Goal: Contribute content: Add original content to the website for others to see

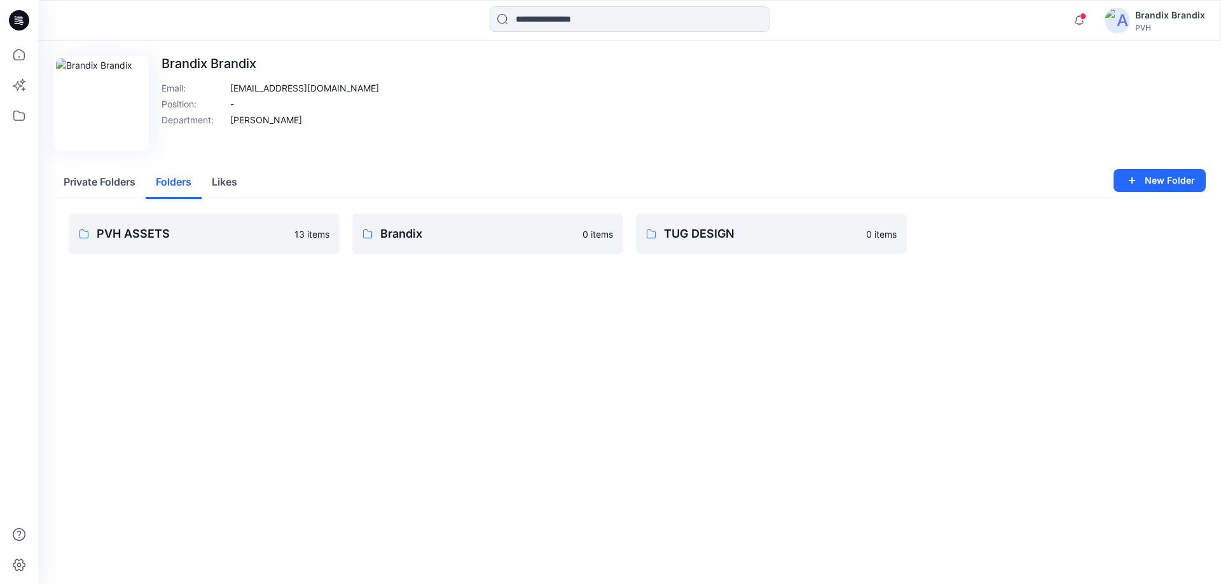
click at [165, 188] on button "Folders" at bounding box center [174, 183] width 56 height 32
drag, startPoint x: 315, startPoint y: 123, endPoint x: 224, endPoint y: 125, distance: 90.9
click at [224, 125] on div "Department : Udaya Dissanayake" at bounding box center [269, 119] width 217 height 13
copy div "Udaya Dissanayake"
click at [406, 142] on div "Edit Image Brandix Brandix Email : pvh_tug3d@brandix.com Position : - Departmen…" at bounding box center [629, 103] width 1152 height 95
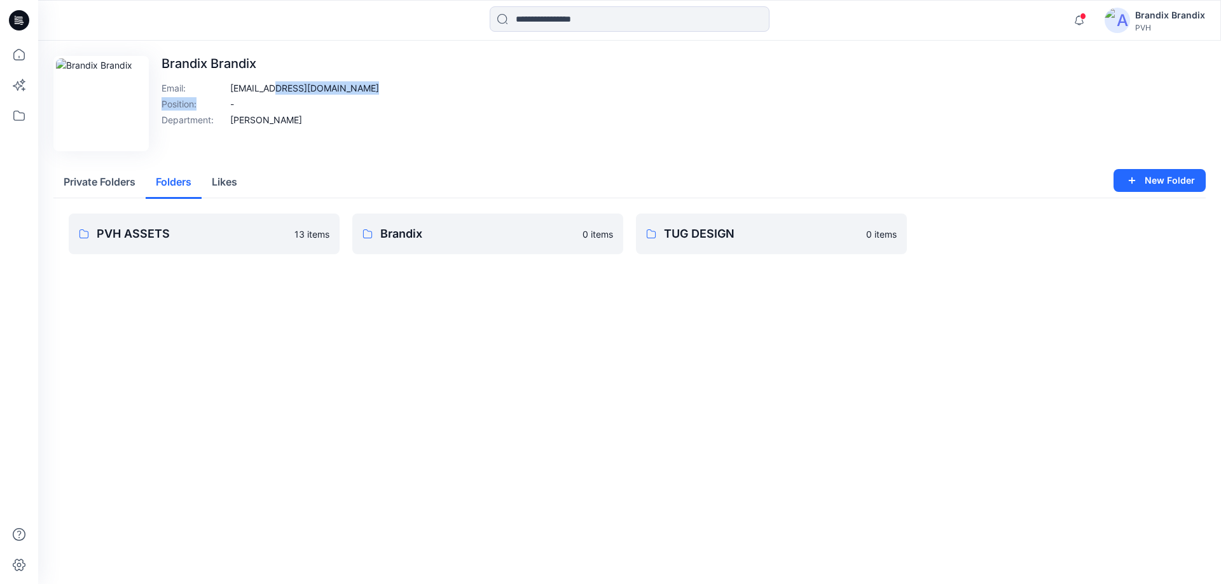
drag, startPoint x: 273, startPoint y: 91, endPoint x: 225, endPoint y: 95, distance: 47.8
click at [225, 95] on div "Brandix Brandix Email : pvh_tug3d@brandix.com Position : - Department : Udaya D…" at bounding box center [269, 103] width 217 height 95
drag, startPoint x: 244, startPoint y: 92, endPoint x: 231, endPoint y: 88, distance: 13.3
click at [240, 92] on p "pvh_tug3d@brandix.com" at bounding box center [304, 87] width 149 height 13
drag, startPoint x: 229, startPoint y: 88, endPoint x: 274, endPoint y: 88, distance: 45.1
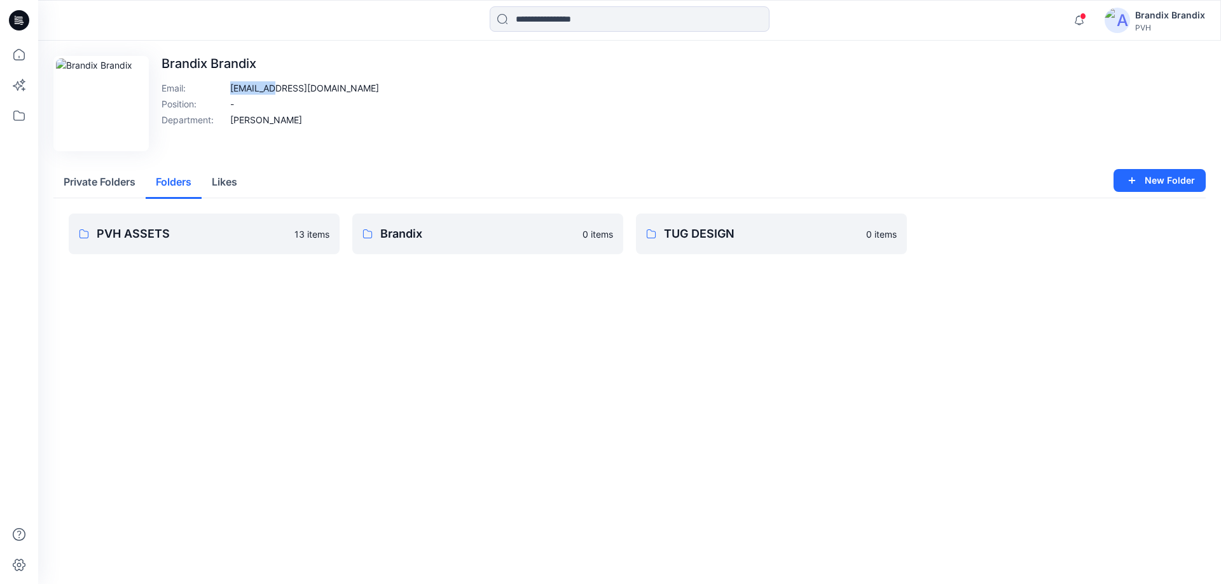
click at [274, 88] on div "Email : pvh_tug3d@brandix.com" at bounding box center [269, 87] width 217 height 13
copy p "pvh_tug3d"
click at [480, 139] on div "Edit Image Brandix Brandix Email : pvh_tug3d@brandix.com Position : - Departmen…" at bounding box center [629, 103] width 1152 height 95
click at [130, 133] on img at bounding box center [101, 103] width 90 height 90
click at [107, 80] on button "Edit Image" at bounding box center [92, 71] width 69 height 20
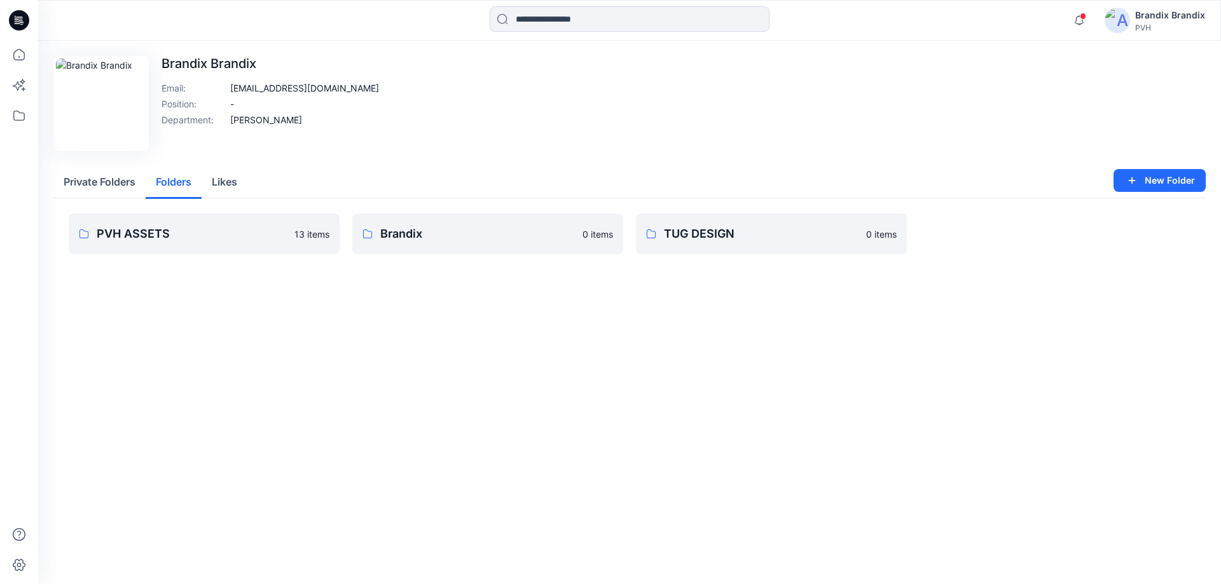
click at [799, 97] on div "Edit Image Brandix Brandix Email : pvh_tug3d@brandix.com Position : - Departmen…" at bounding box center [629, 103] width 1152 height 95
click at [1126, 8] on div "Brandix Brandix PVH" at bounding box center [1154, 20] width 100 height 25
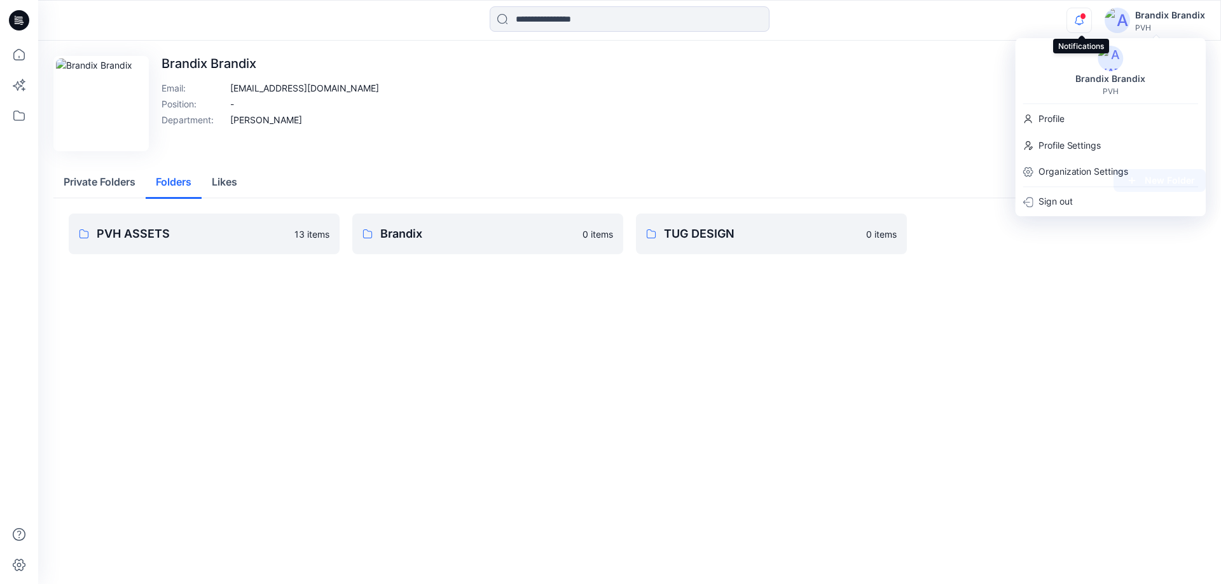
click at [1077, 19] on icon "button" at bounding box center [1079, 20] width 24 height 25
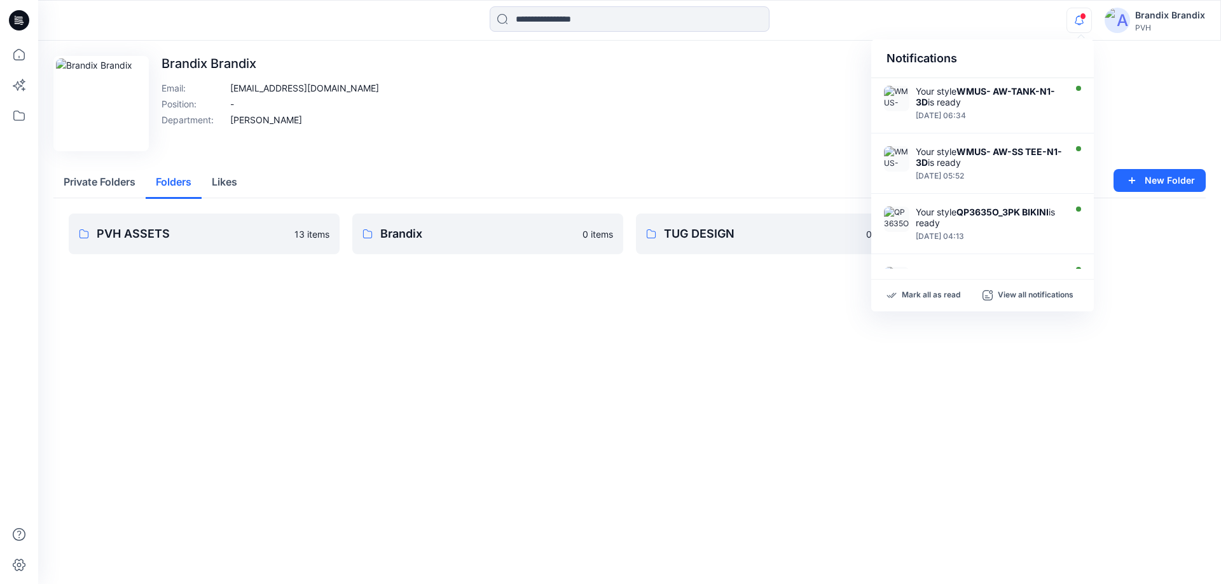
drag, startPoint x: 652, startPoint y: 168, endPoint x: 584, endPoint y: 181, distance: 68.6
click at [641, 173] on div "Private Folders Folders Likes" at bounding box center [629, 183] width 1152 height 32
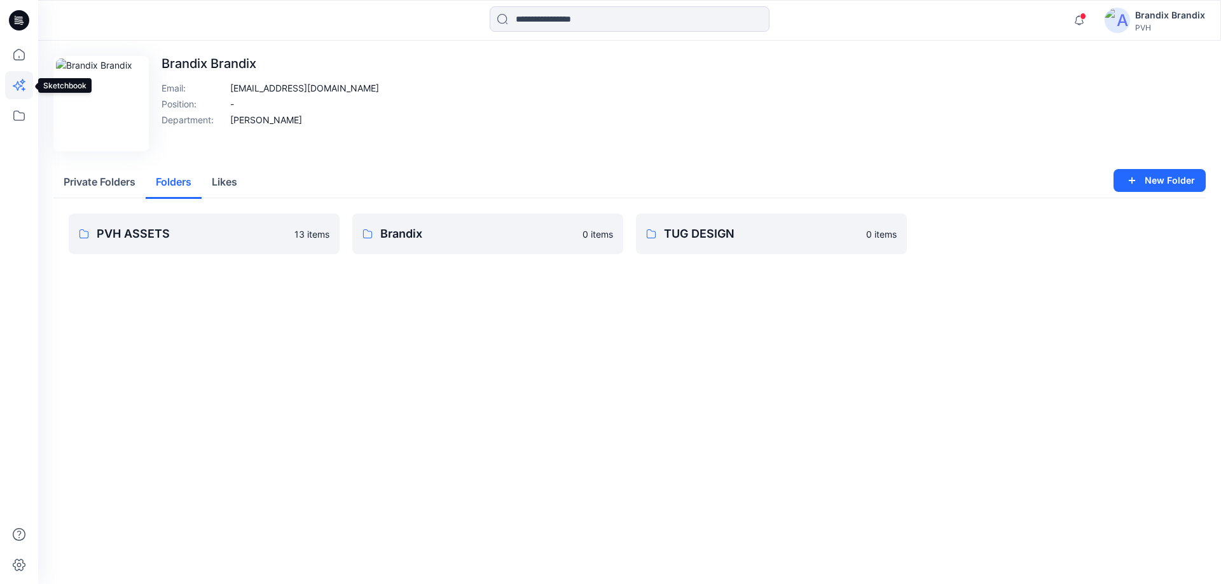
click at [21, 88] on icon at bounding box center [19, 85] width 28 height 28
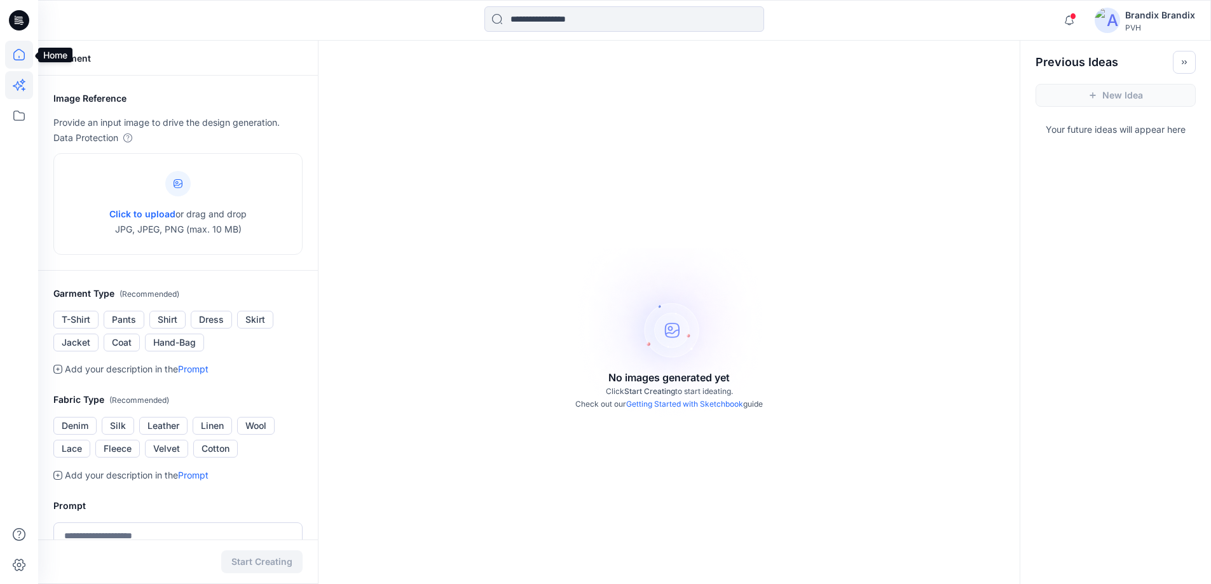
click at [23, 56] on icon at bounding box center [19, 55] width 28 height 28
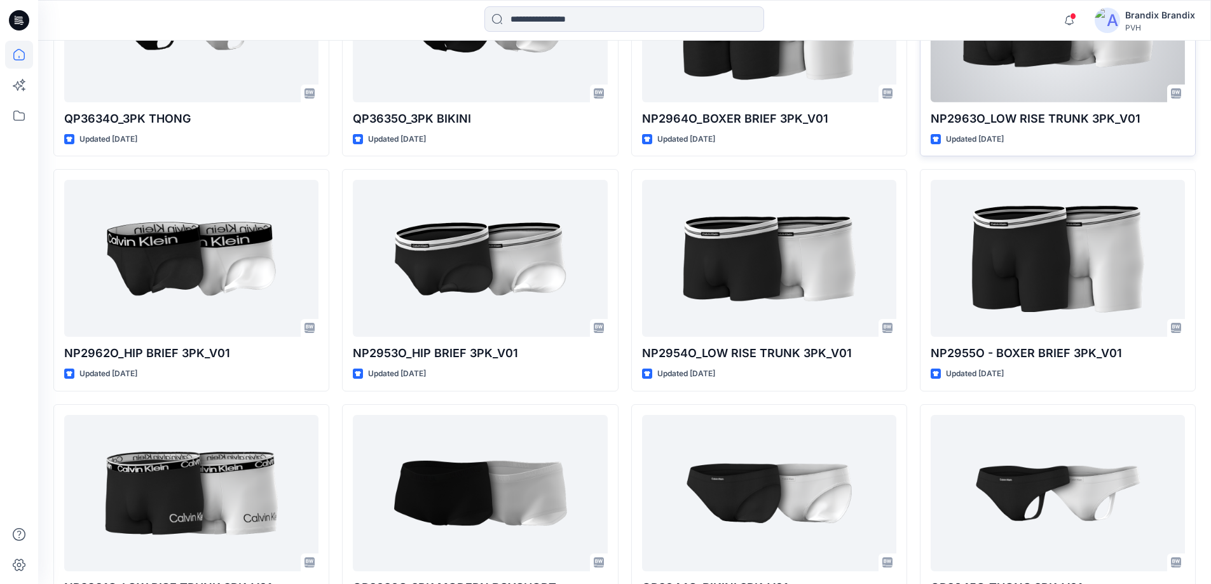
scroll to position [608, 0]
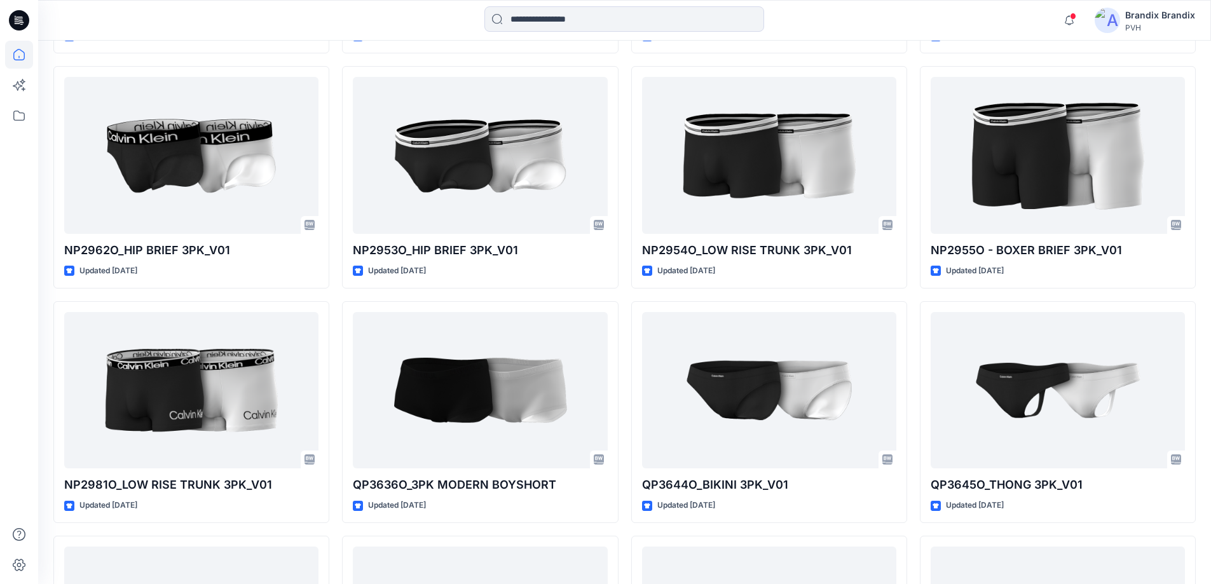
click at [20, 101] on div at bounding box center [19, 313] width 28 height 544
click at [18, 87] on icon at bounding box center [18, 86] width 10 height 10
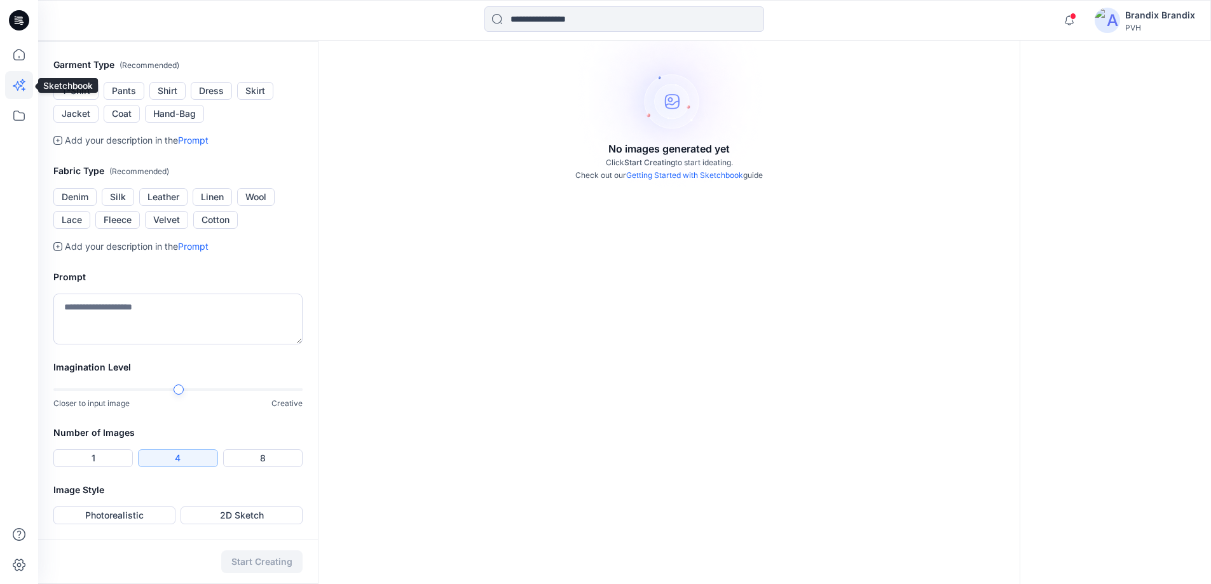
scroll to position [229, 0]
click at [209, 90] on button "Dress" at bounding box center [211, 91] width 41 height 18
click at [221, 219] on button "Cotton" at bounding box center [215, 220] width 45 height 18
click at [141, 305] on textarea at bounding box center [177, 319] width 249 height 51
click at [77, 516] on button "Photorealistic" at bounding box center [114, 516] width 122 height 18
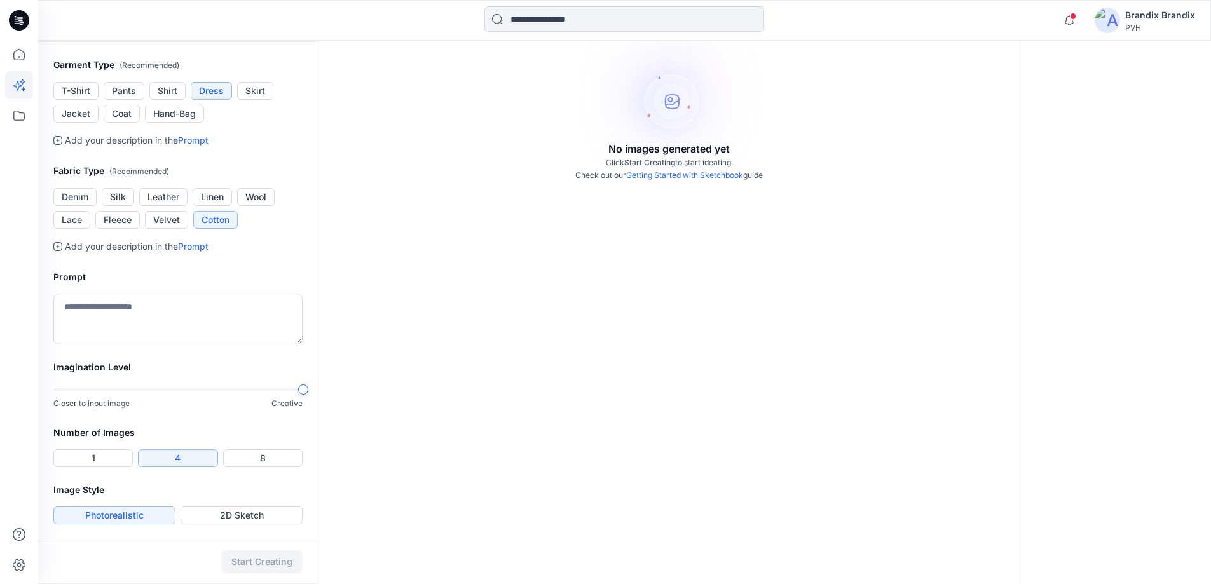
click at [335, 400] on div "Garment Image Reference Provide an input image to drive the design generation. …" at bounding box center [624, 198] width 1173 height 773
click at [99, 303] on textarea at bounding box center [177, 319] width 249 height 51
click at [198, 242] on link "Prompt" at bounding box center [193, 246] width 31 height 11
click at [198, 245] on link "Prompt" at bounding box center [193, 246] width 31 height 11
click at [57, 248] on icon at bounding box center [57, 246] width 9 height 9
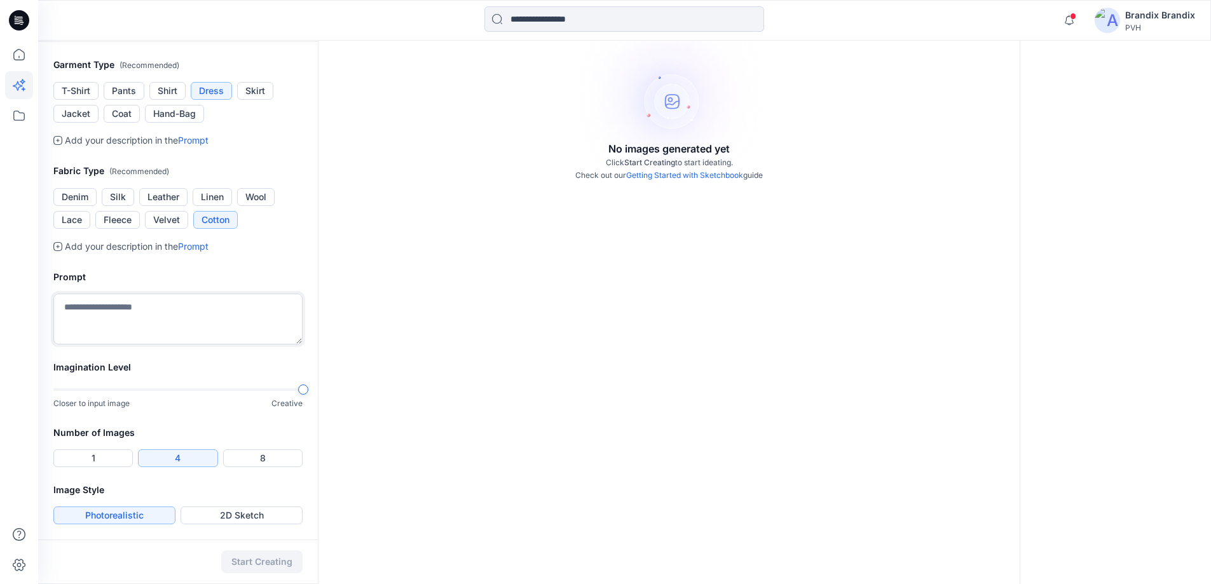
click at [110, 309] on textarea at bounding box center [177, 319] width 249 height 51
click at [198, 245] on link "Prompt" at bounding box center [193, 246] width 31 height 11
drag, startPoint x: 198, startPoint y: 245, endPoint x: 185, endPoint y: 268, distance: 26.0
click at [185, 268] on div "Prompt" at bounding box center [178, 307] width 280 height 106
click at [168, 320] on textarea at bounding box center [177, 319] width 249 height 51
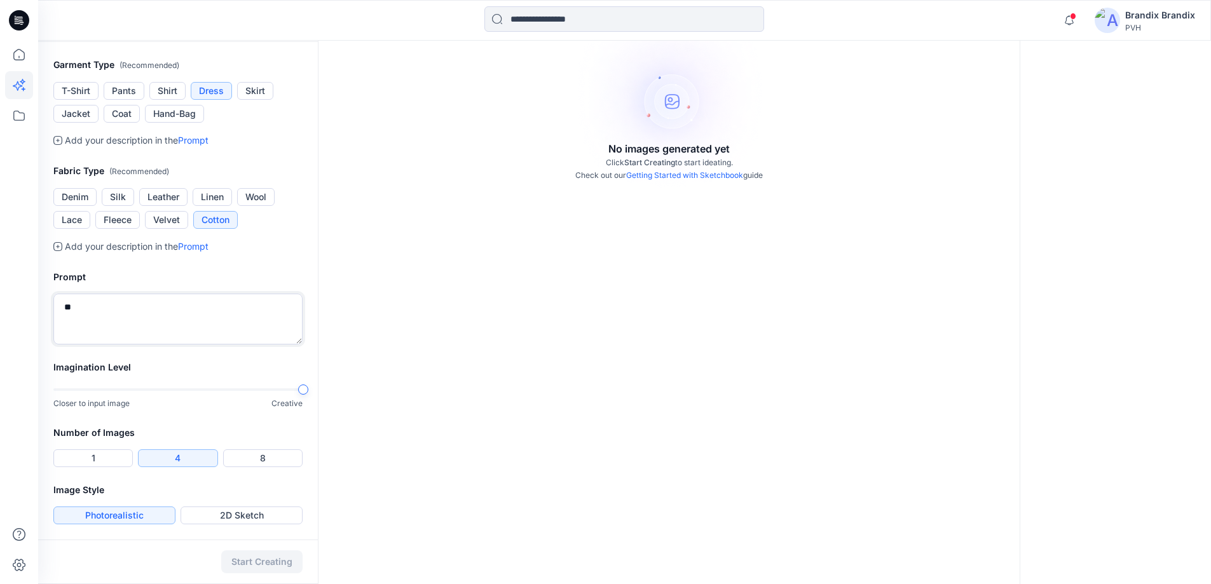
type textarea "*"
click at [168, 320] on textarea "**********" at bounding box center [177, 319] width 249 height 51
type textarea "**********"
click at [172, 361] on h2 "Imagination Level" at bounding box center [177, 367] width 249 height 15
click at [162, 336] on textarea "**********" at bounding box center [177, 319] width 249 height 51
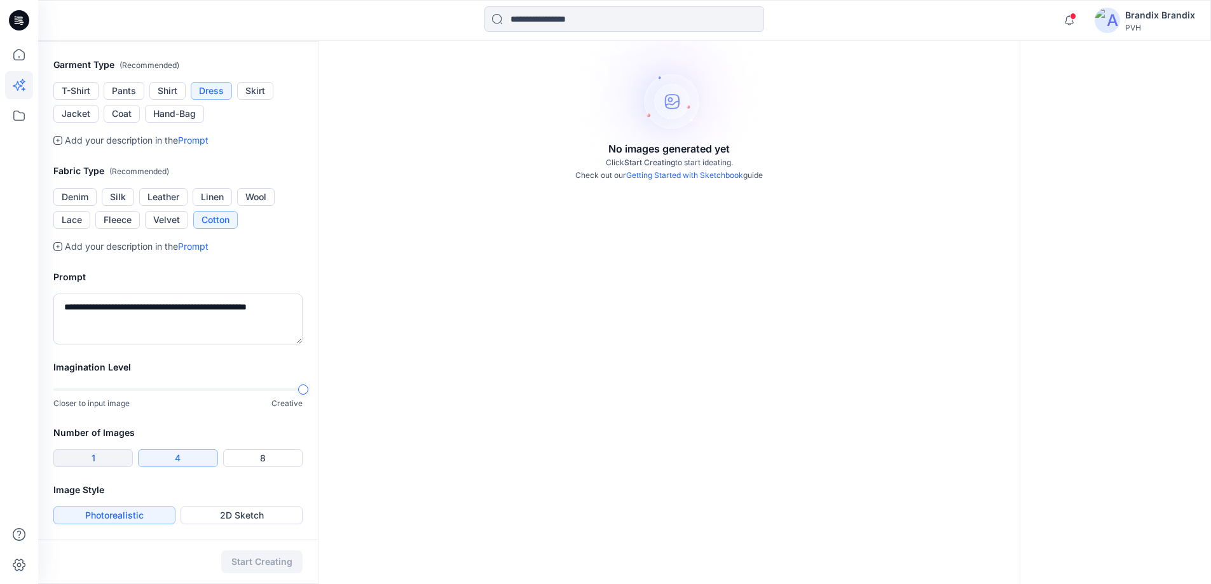
click at [107, 461] on button "1" at bounding box center [92, 459] width 79 height 18
click at [161, 459] on button "4" at bounding box center [177, 459] width 79 height 18
click at [205, 514] on button "2D Sketch" at bounding box center [242, 516] width 122 height 18
click at [167, 516] on button "Photorealistic" at bounding box center [114, 516] width 122 height 18
click at [258, 563] on div "Start Creating" at bounding box center [178, 562] width 280 height 45
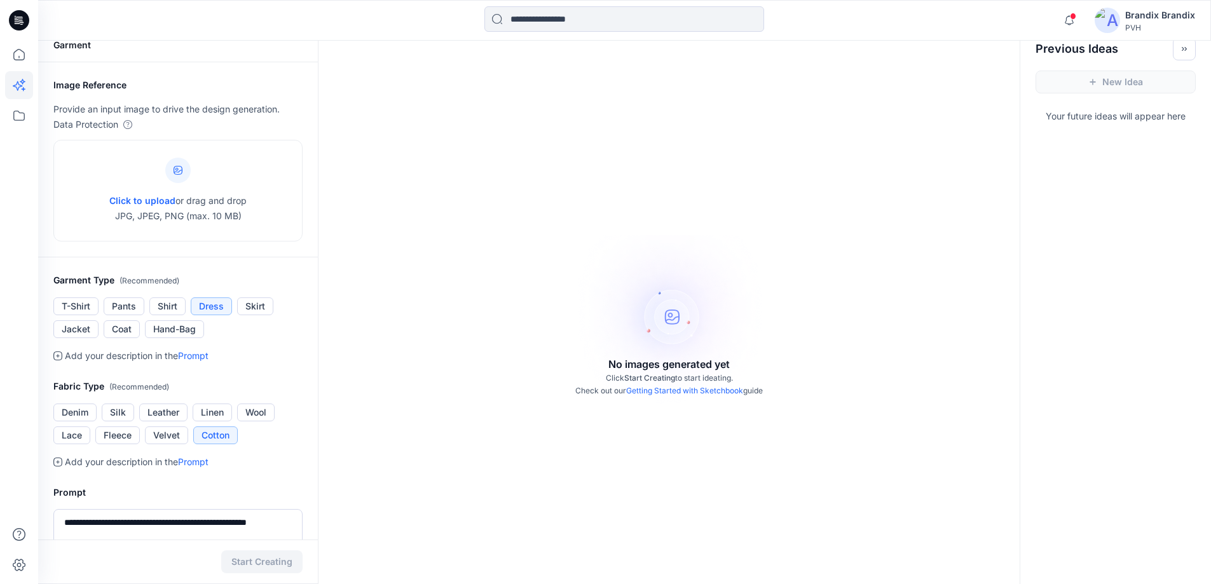
scroll to position [0, 0]
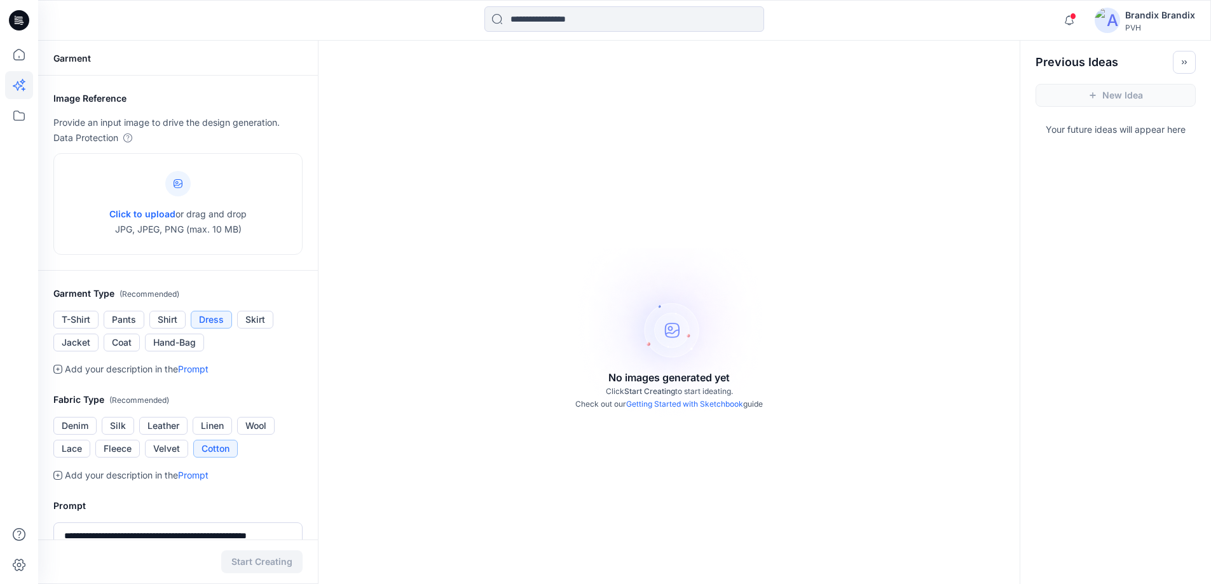
click at [212, 134] on div "Data Protection" at bounding box center [177, 137] width 249 height 15
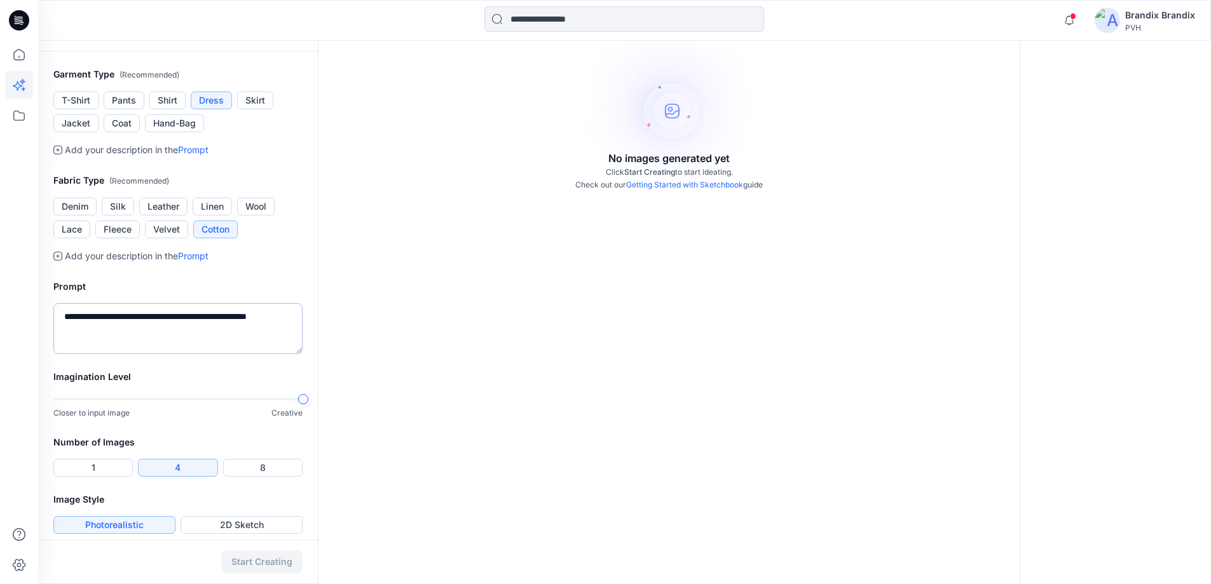
scroll to position [229, 0]
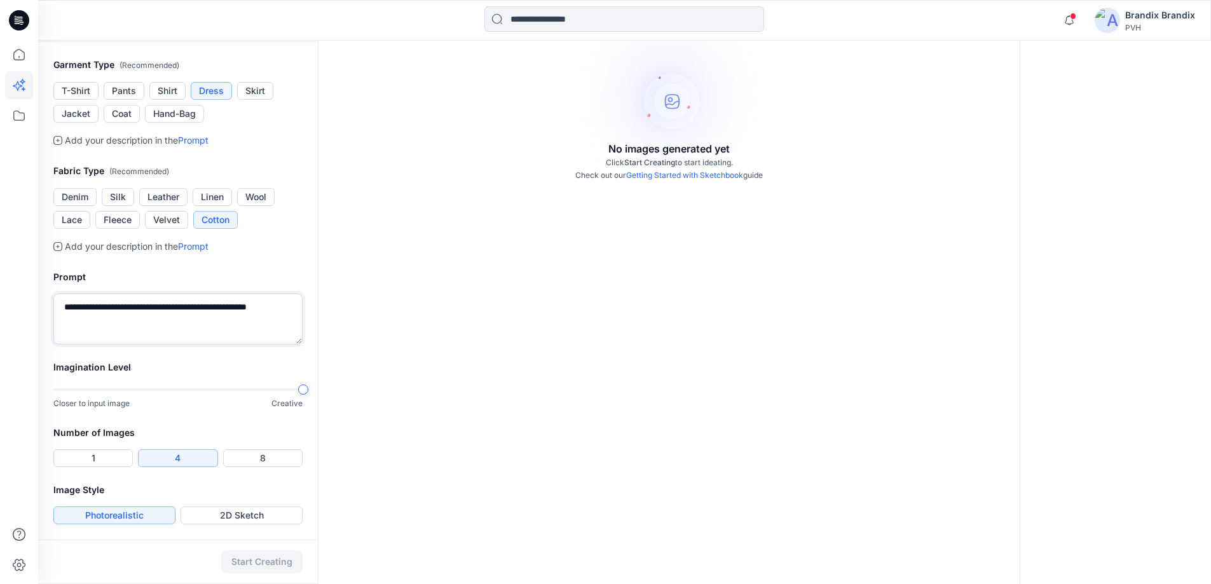
click at [54, 295] on textarea "**********" at bounding box center [177, 319] width 249 height 51
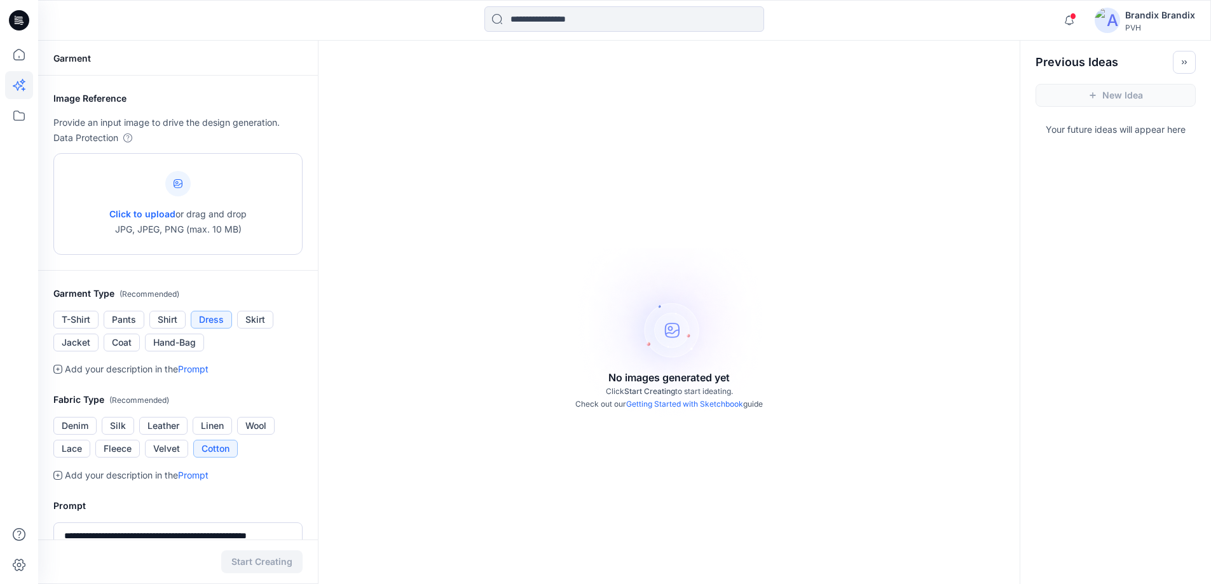
click at [219, 187] on div "Click to upload or drag and drop JPG, JPEG, PNG (max. 10 MB)" at bounding box center [177, 204] width 137 height 97
click at [158, 212] on span "Click to upload" at bounding box center [142, 214] width 66 height 11
type input "**********"
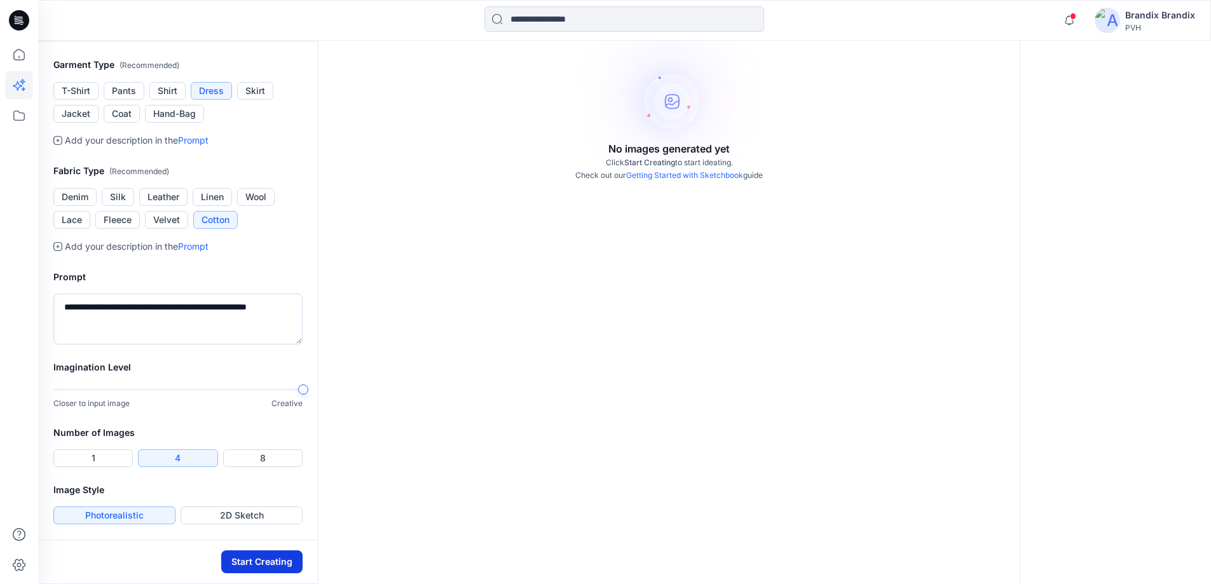
scroll to position [381, 0]
click at [250, 568] on button "Start Creating" at bounding box center [261, 562] width 81 height 23
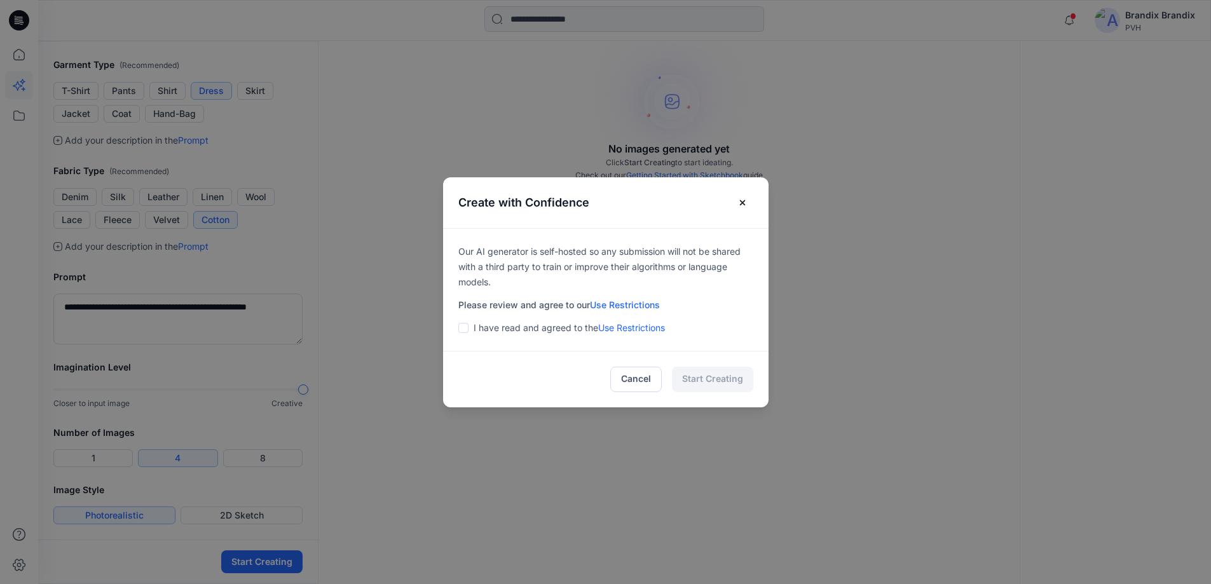
click at [542, 329] on p "I have read and agreed to the Use Restrictions" at bounding box center [569, 327] width 191 height 15
click at [488, 326] on p "I have read and agreed to the Use Restrictions" at bounding box center [569, 327] width 191 height 15
click at [468, 329] on span at bounding box center [463, 328] width 10 height 10
click at [724, 374] on button "Start Creating" at bounding box center [712, 379] width 81 height 25
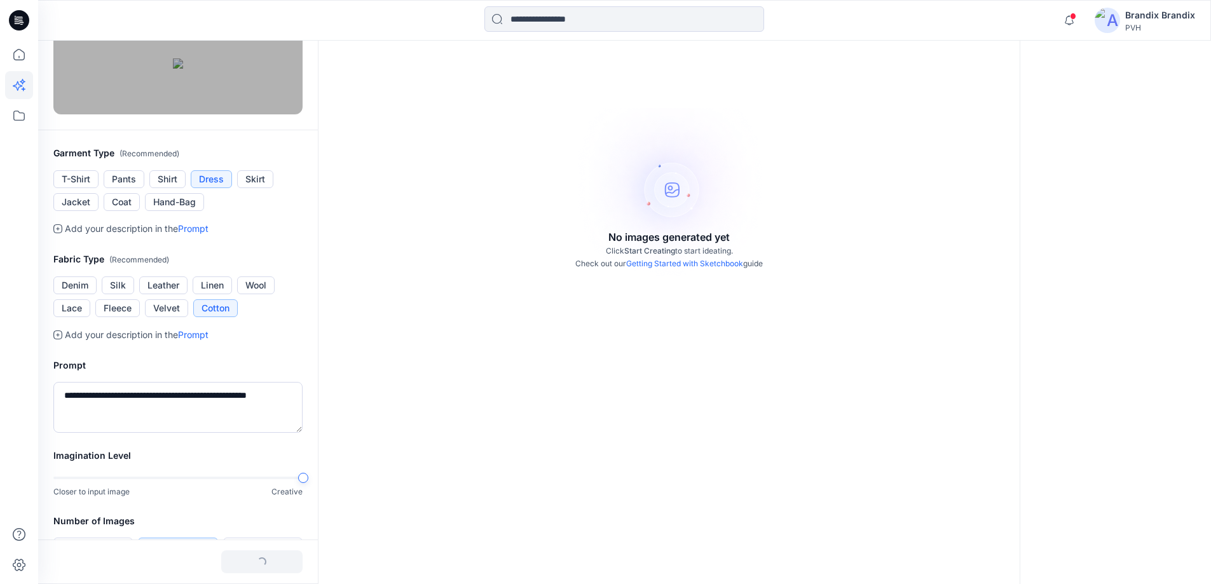
scroll to position [139, 0]
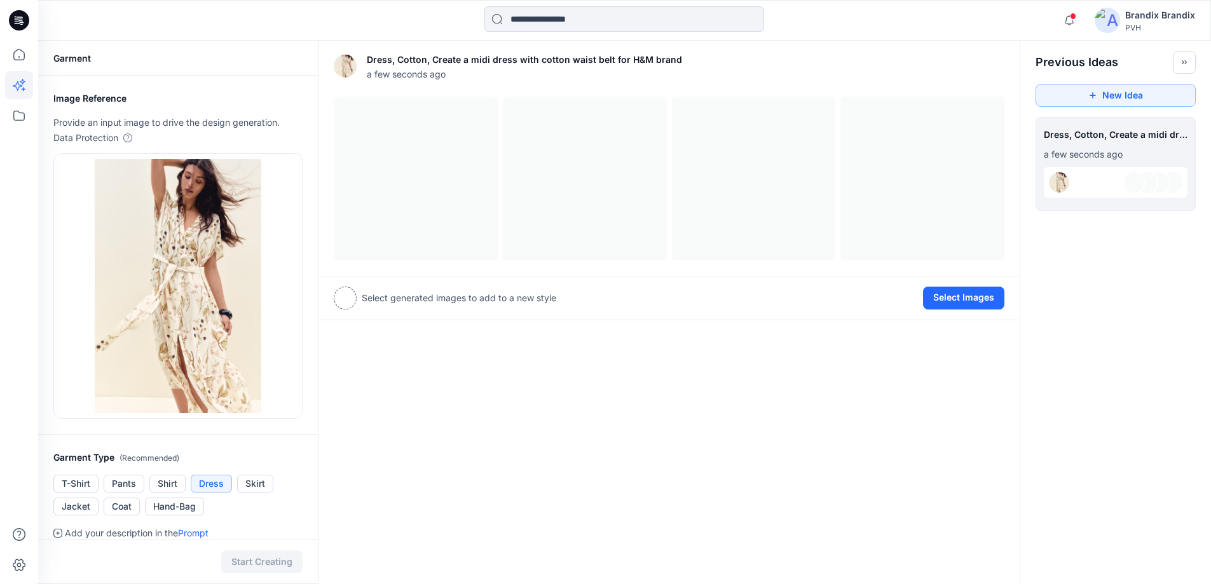
click at [349, 297] on div at bounding box center [345, 298] width 23 height 23
click at [394, 194] on div at bounding box center [669, 179] width 671 height 164
drag, startPoint x: 474, startPoint y: 163, endPoint x: 551, endPoint y: 177, distance: 78.8
click at [474, 164] on div at bounding box center [669, 179] width 671 height 164
click at [667, 193] on div at bounding box center [669, 179] width 671 height 164
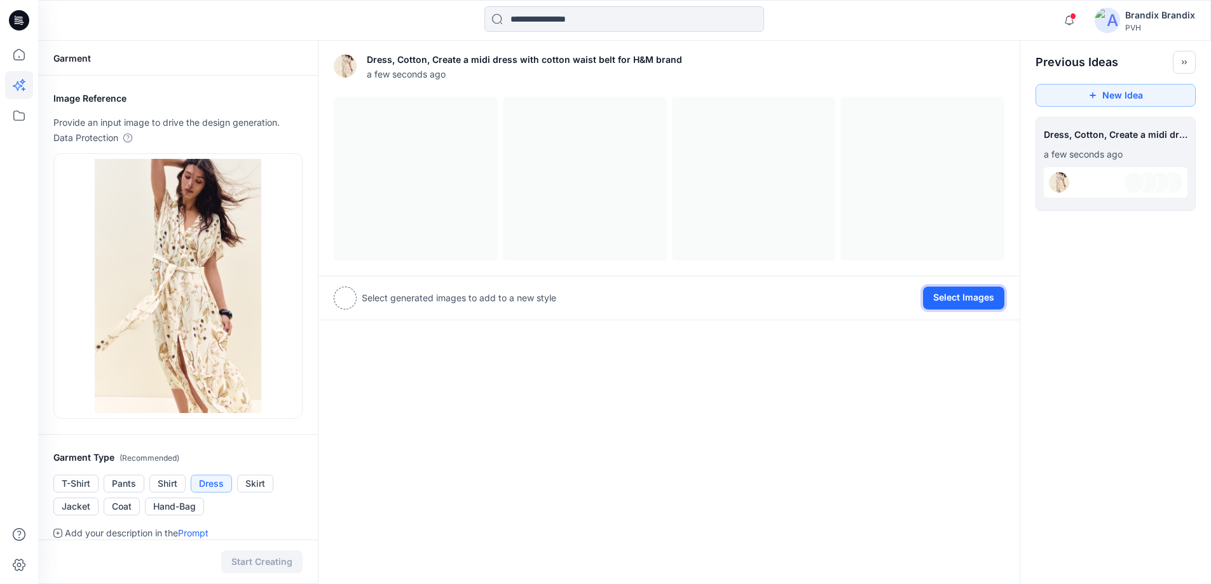
click at [953, 293] on button "Select Images" at bounding box center [963, 298] width 81 height 23
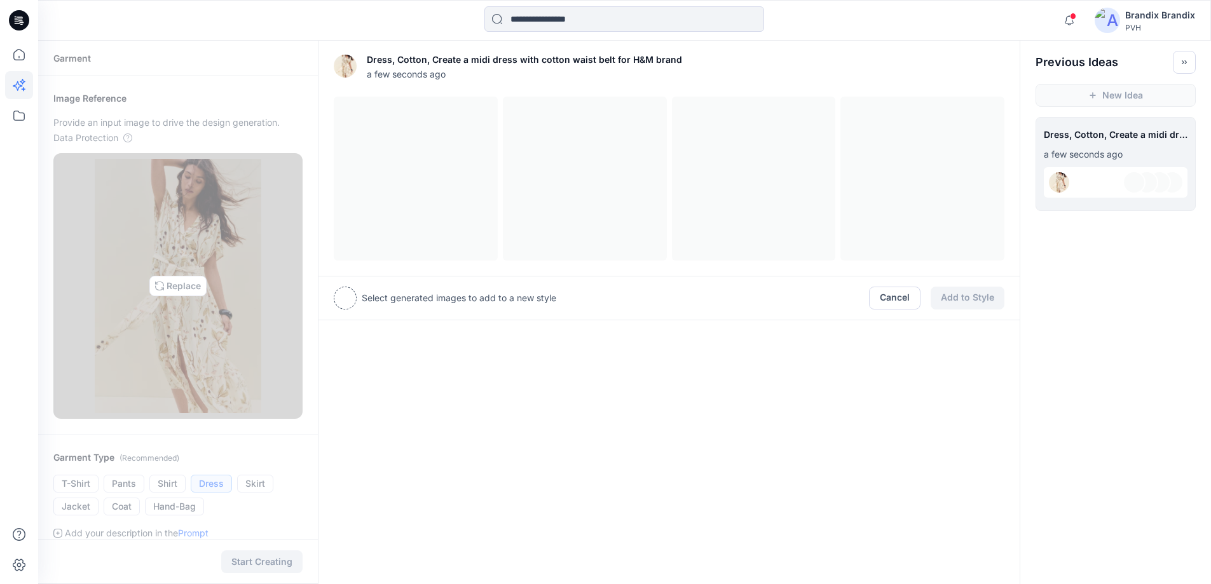
click at [193, 249] on img at bounding box center [178, 286] width 167 height 254
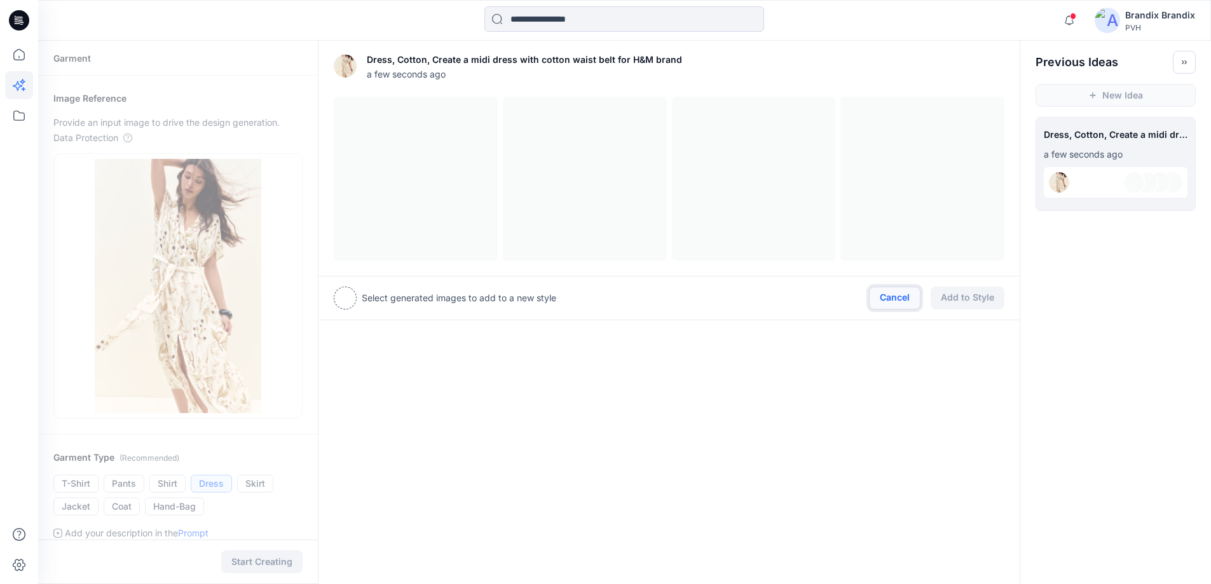
click at [890, 294] on button "Cancel" at bounding box center [895, 298] width 52 height 23
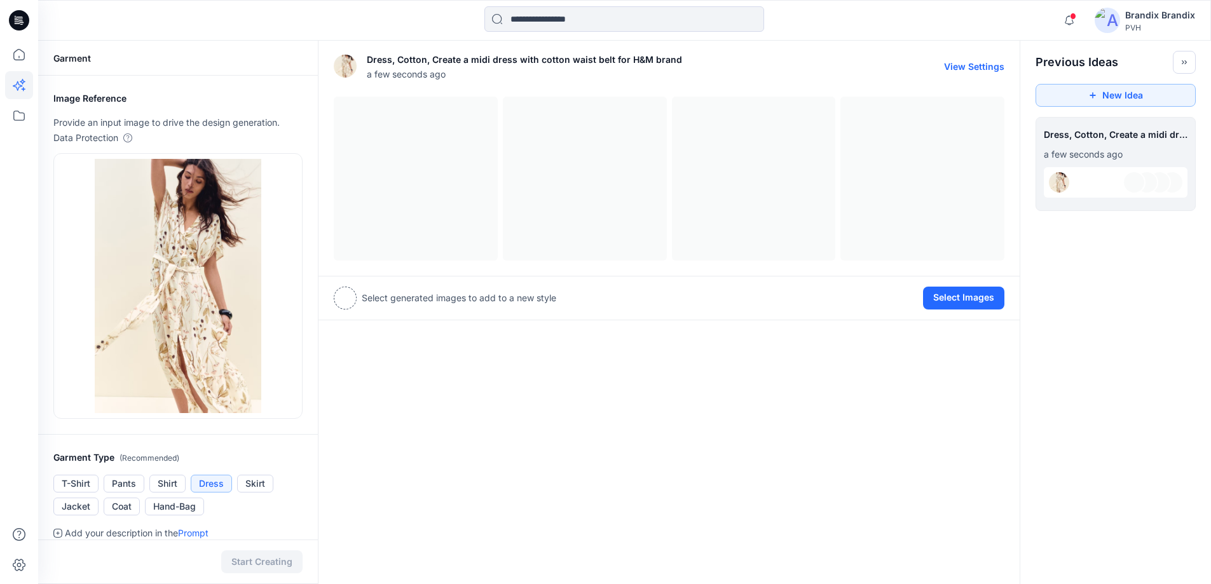
click at [424, 165] on div at bounding box center [669, 179] width 671 height 164
click at [973, 294] on button "Select Images" at bounding box center [963, 298] width 81 height 23
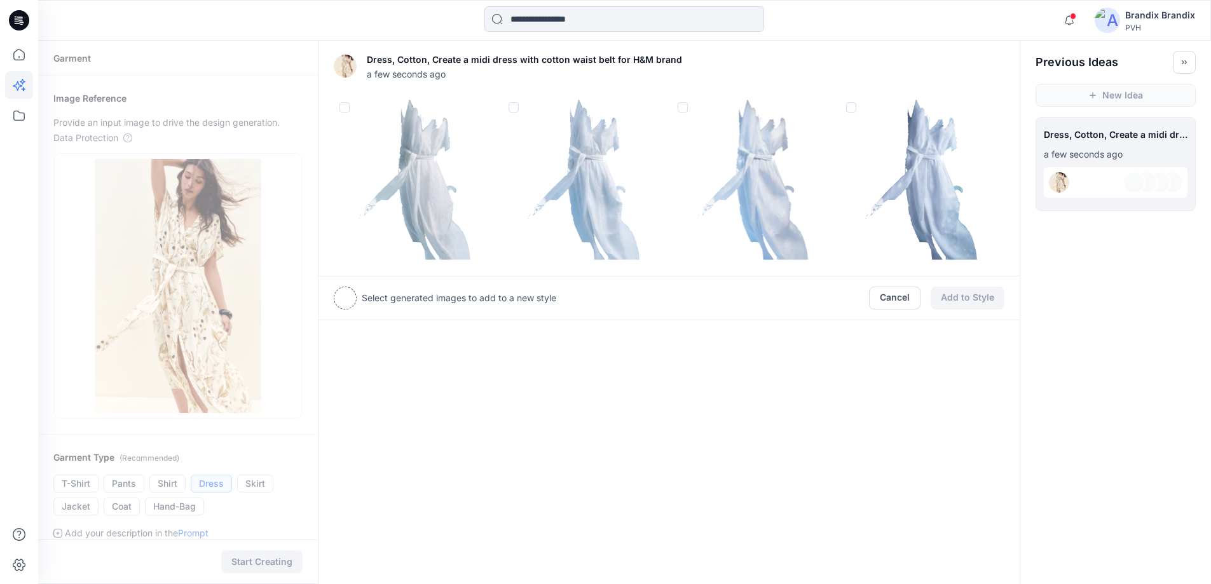
click at [595, 161] on img at bounding box center [585, 178] width 163 height 163
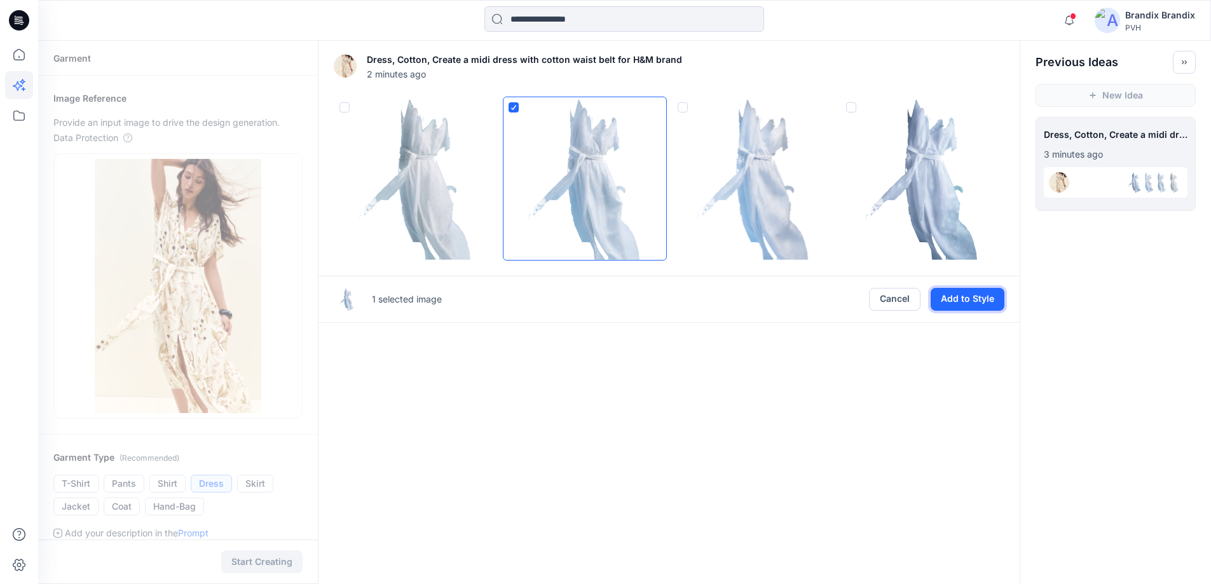
click at [980, 293] on button "Add to Style" at bounding box center [968, 299] width 74 height 23
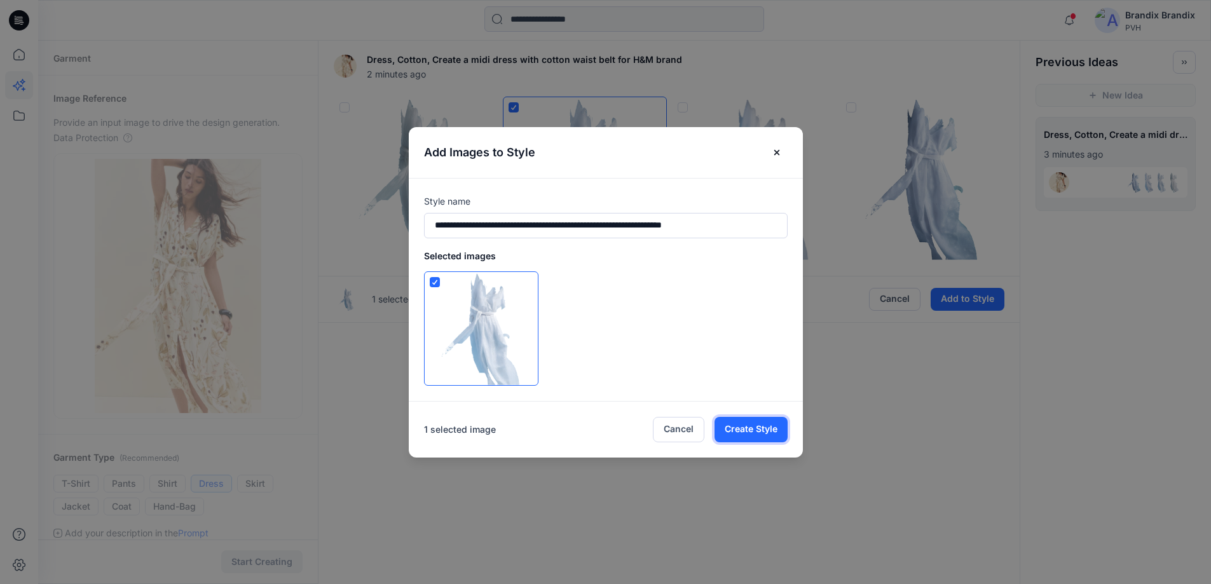
click at [759, 428] on button "Create Style" at bounding box center [751, 429] width 73 height 25
type input "**********"
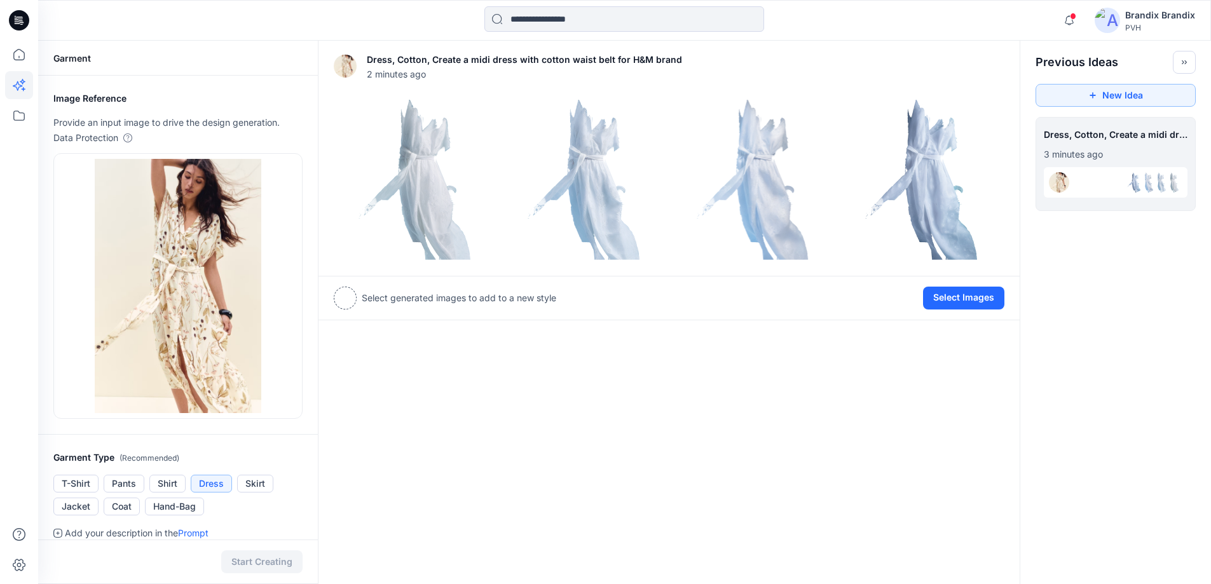
click at [1069, 189] on div at bounding box center [1059, 182] width 23 height 23
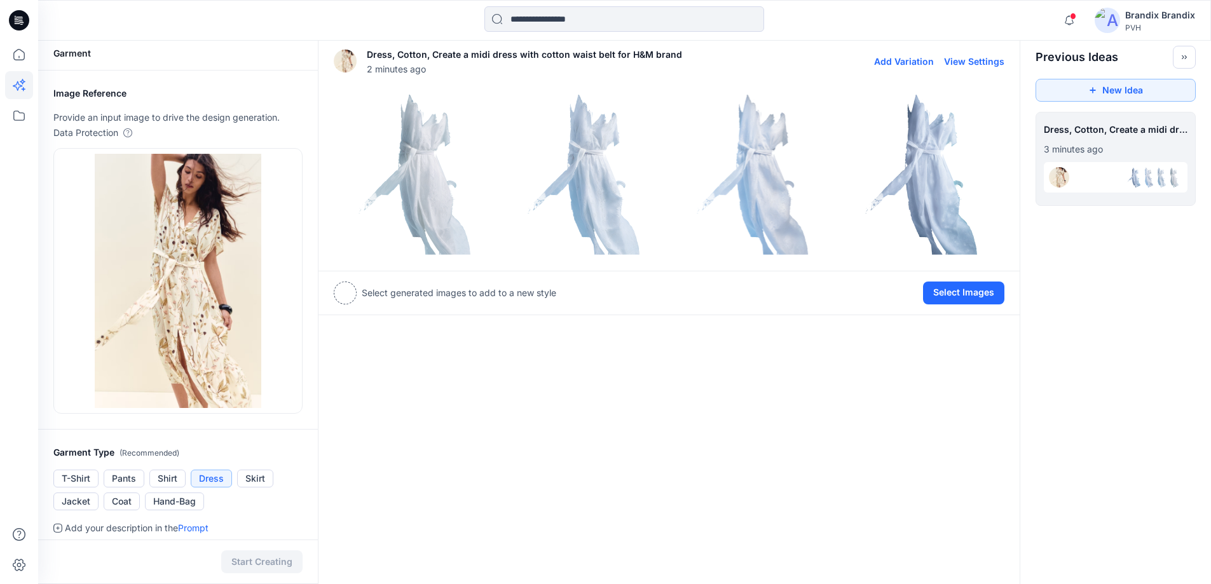
click at [582, 188] on img at bounding box center [585, 173] width 163 height 163
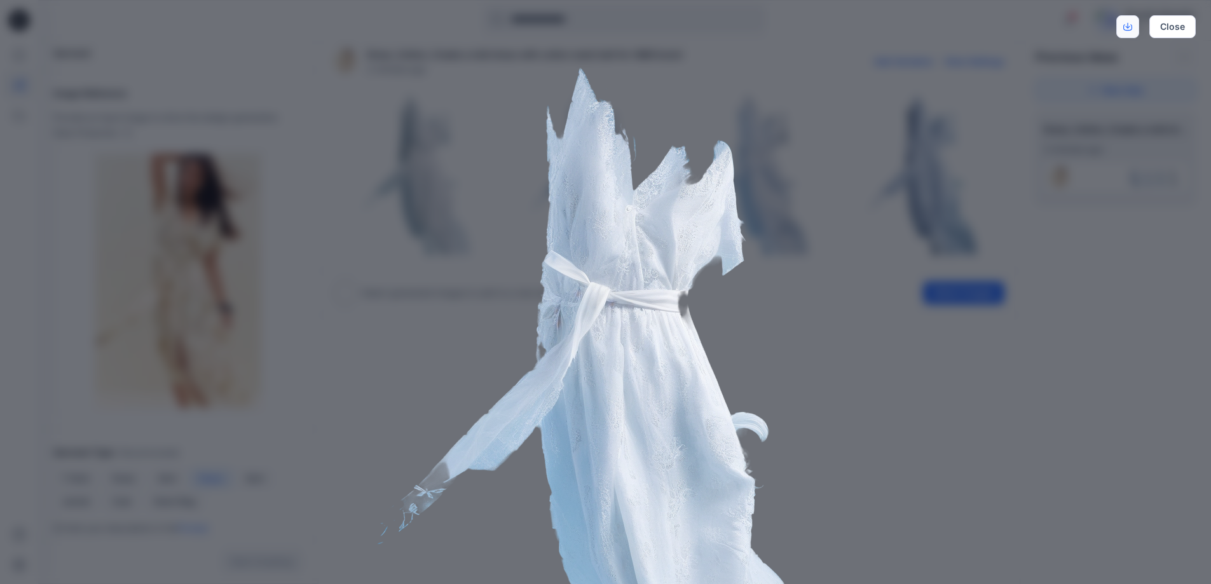
click at [1130, 31] on icon "Download" at bounding box center [1127, 27] width 9 height 6
click at [1158, 26] on button "Close" at bounding box center [1173, 26] width 46 height 23
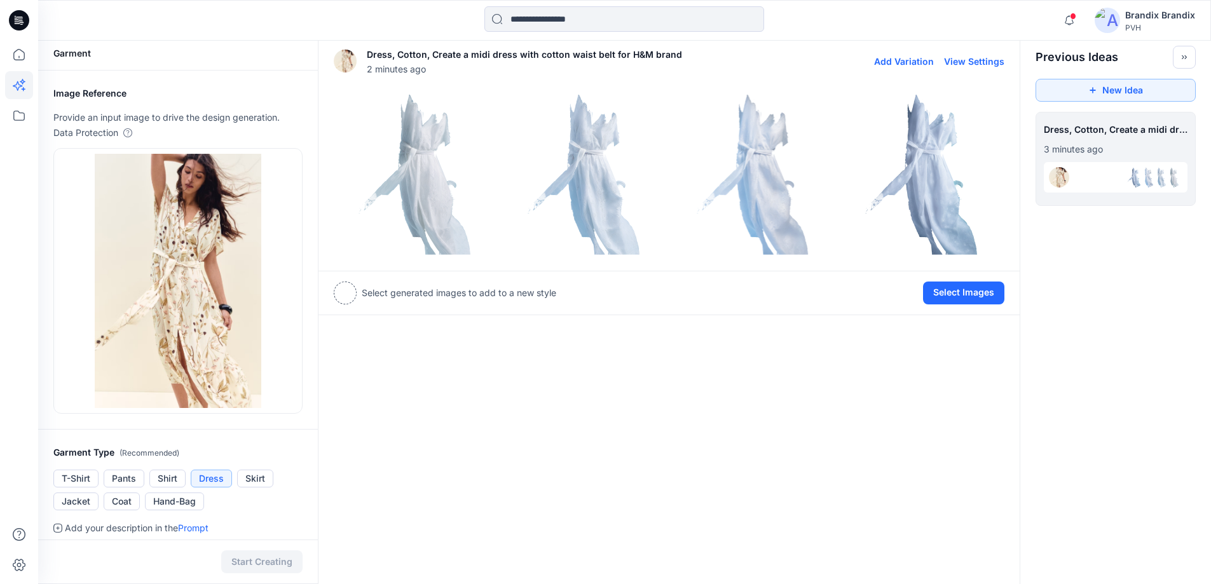
click at [580, 100] on img at bounding box center [585, 173] width 163 height 163
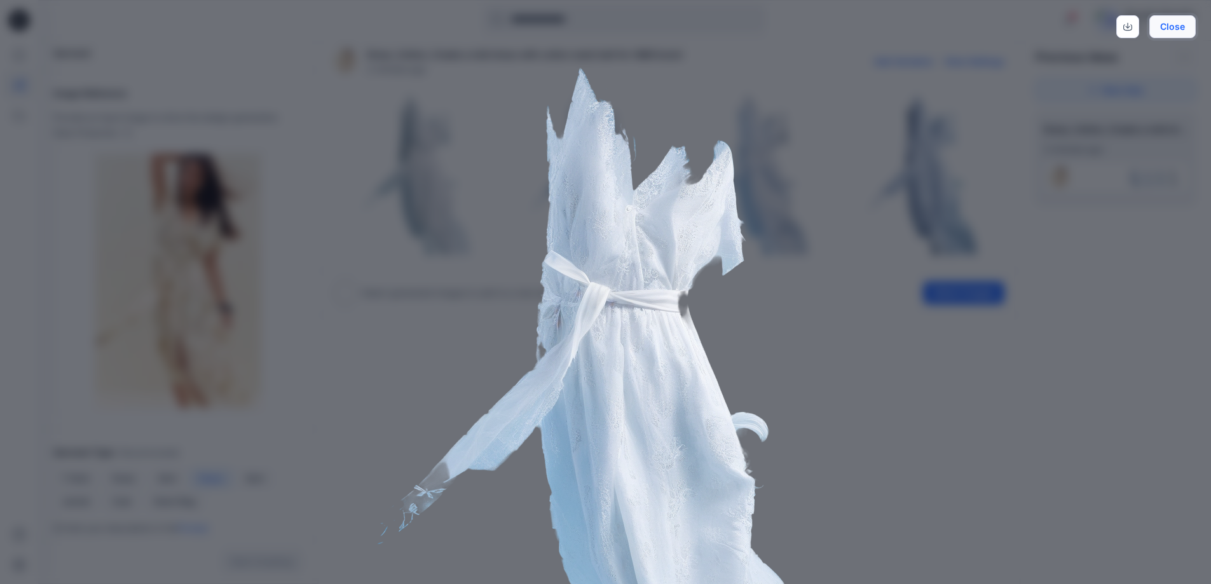
click at [1174, 31] on button "Close" at bounding box center [1173, 26] width 46 height 23
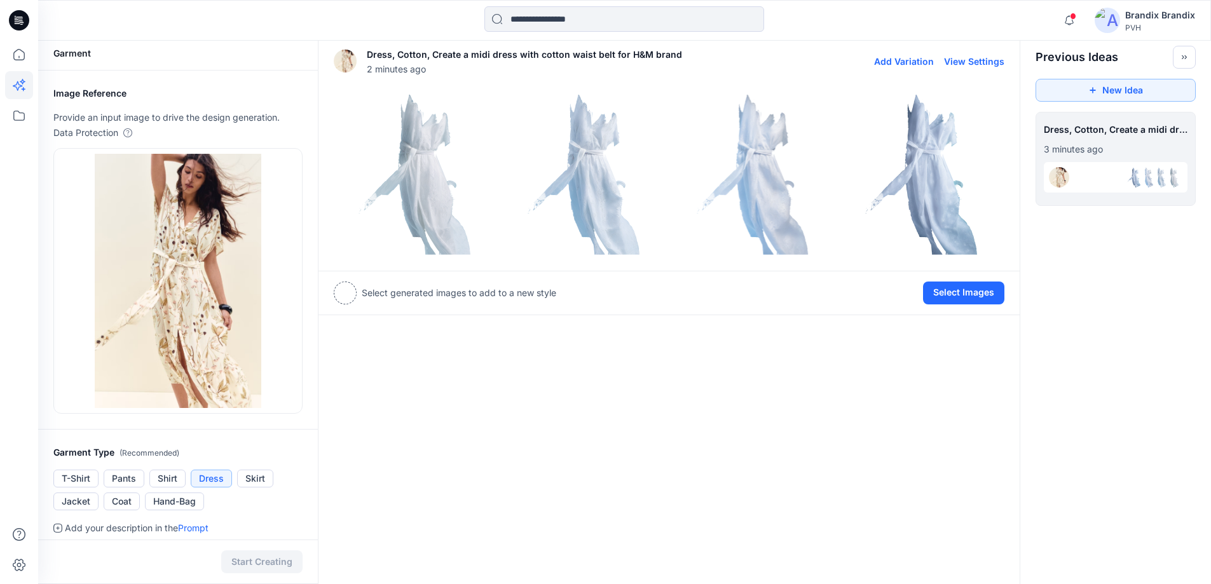
click at [572, 243] on img at bounding box center [585, 173] width 163 height 163
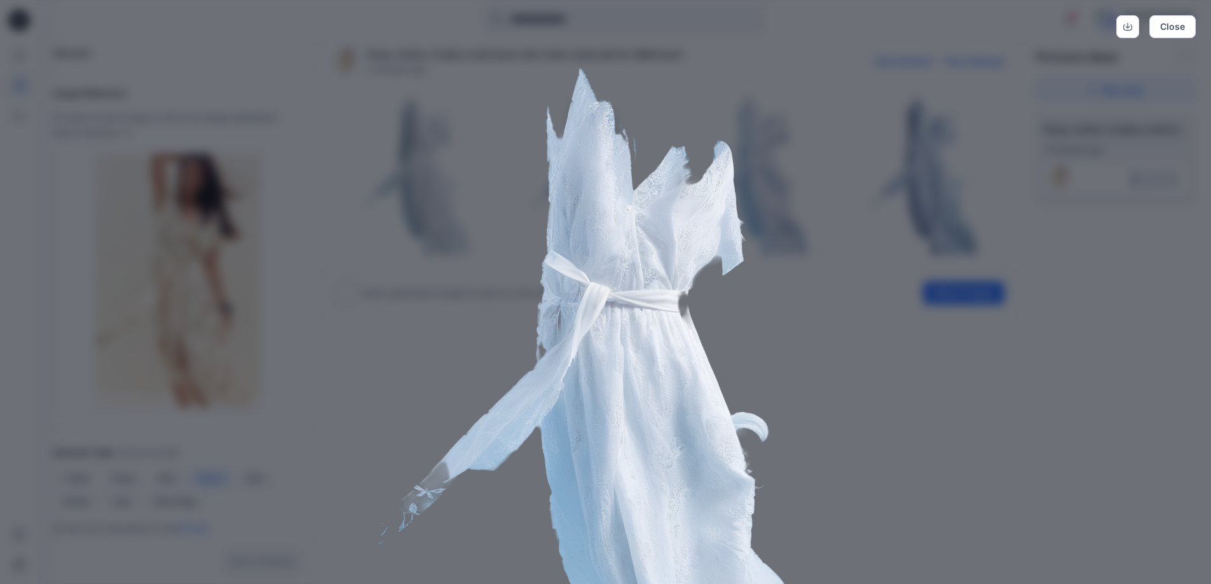
click at [1026, 141] on div "Close" at bounding box center [605, 292] width 1211 height 584
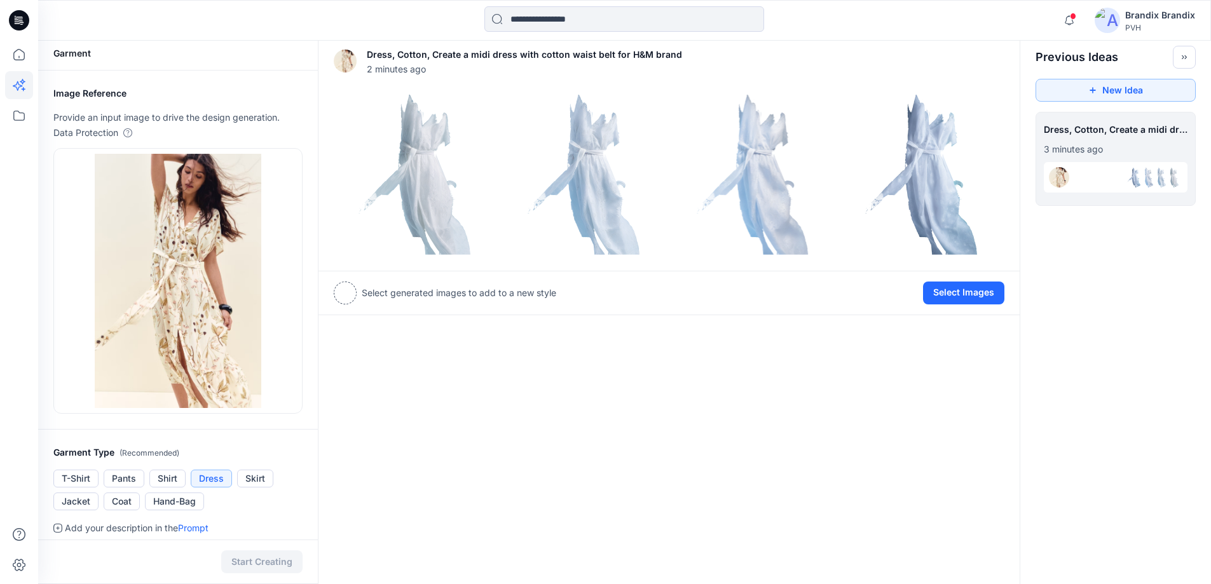
click at [385, 298] on p "Select generated images to add to a new style" at bounding box center [459, 292] width 195 height 15
click at [354, 292] on div at bounding box center [345, 293] width 23 height 23
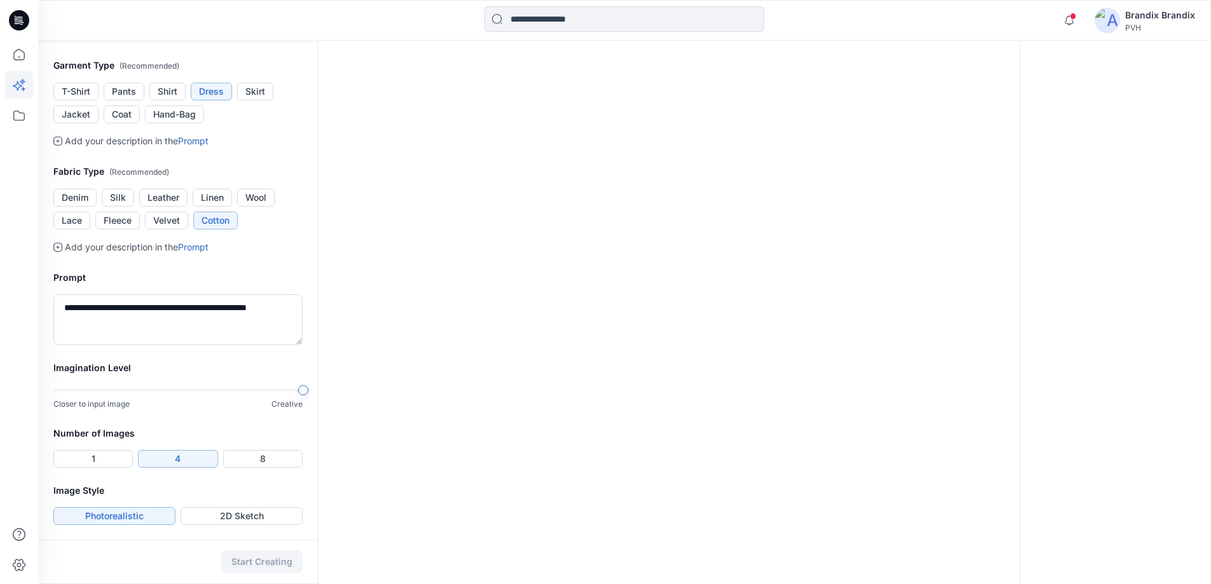
scroll to position [11, 0]
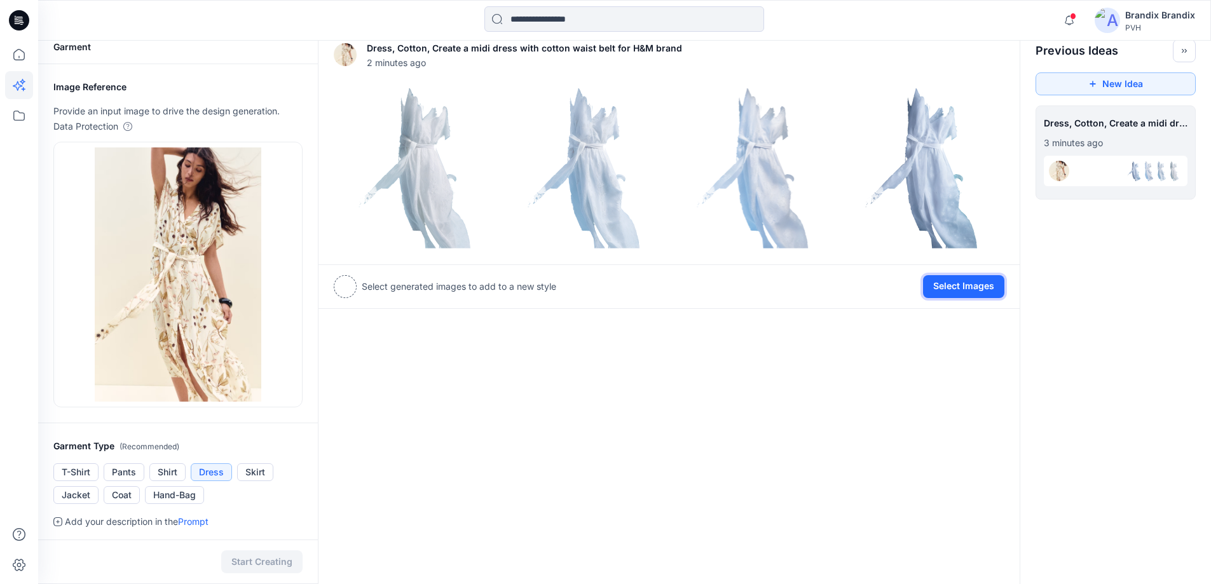
click at [959, 290] on button "Select Images" at bounding box center [963, 286] width 81 height 23
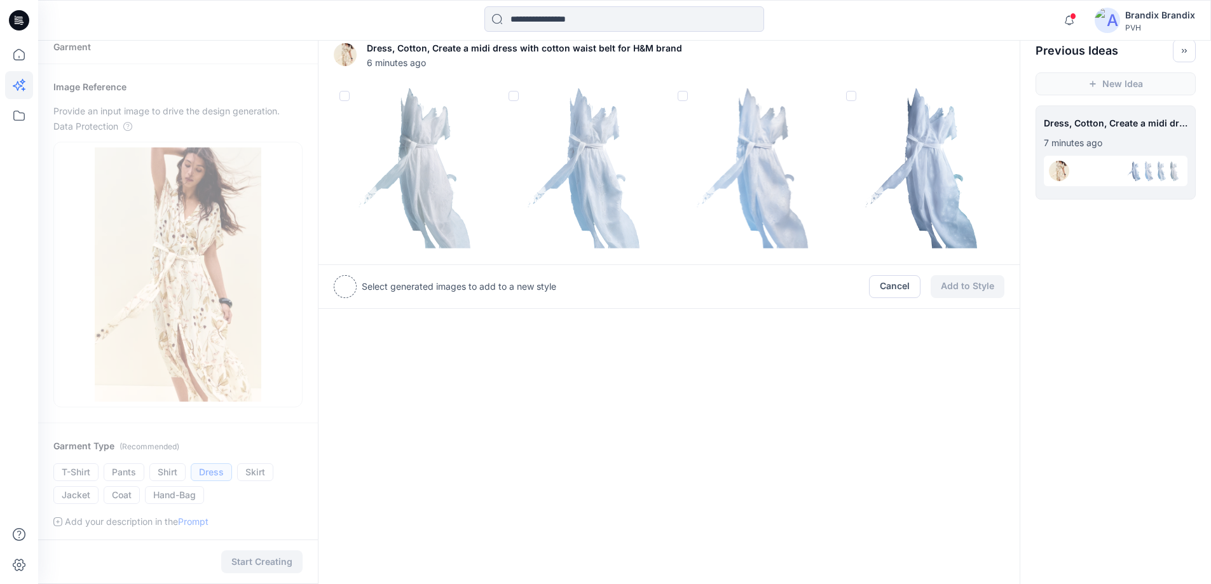
click at [512, 91] on span at bounding box center [514, 96] width 10 height 10
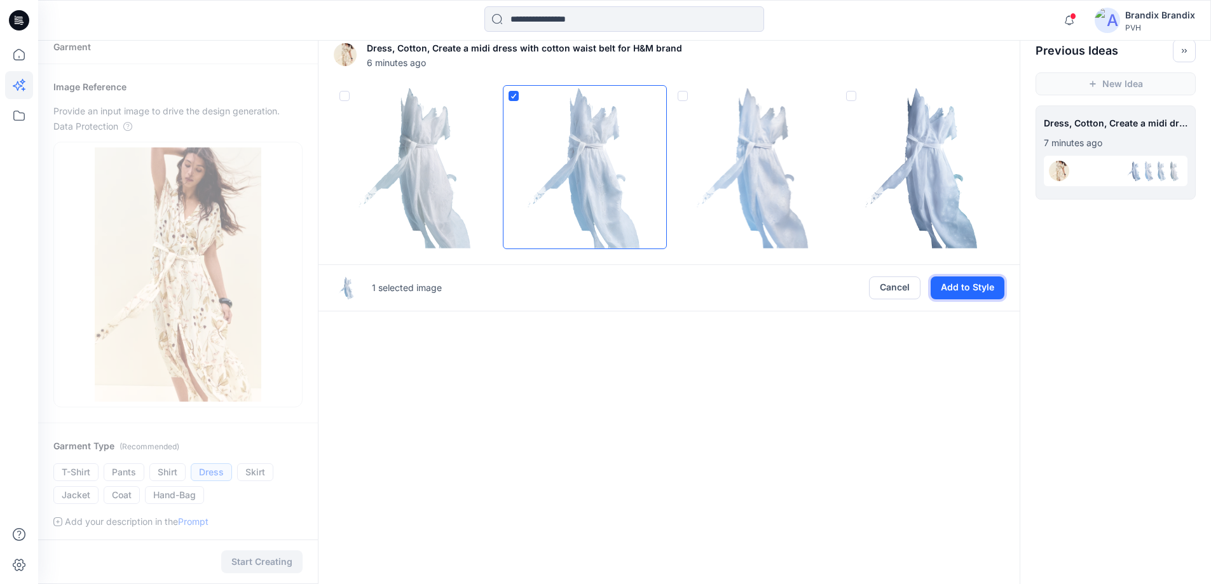
click at [980, 292] on button "Add to Style" at bounding box center [968, 288] width 74 height 23
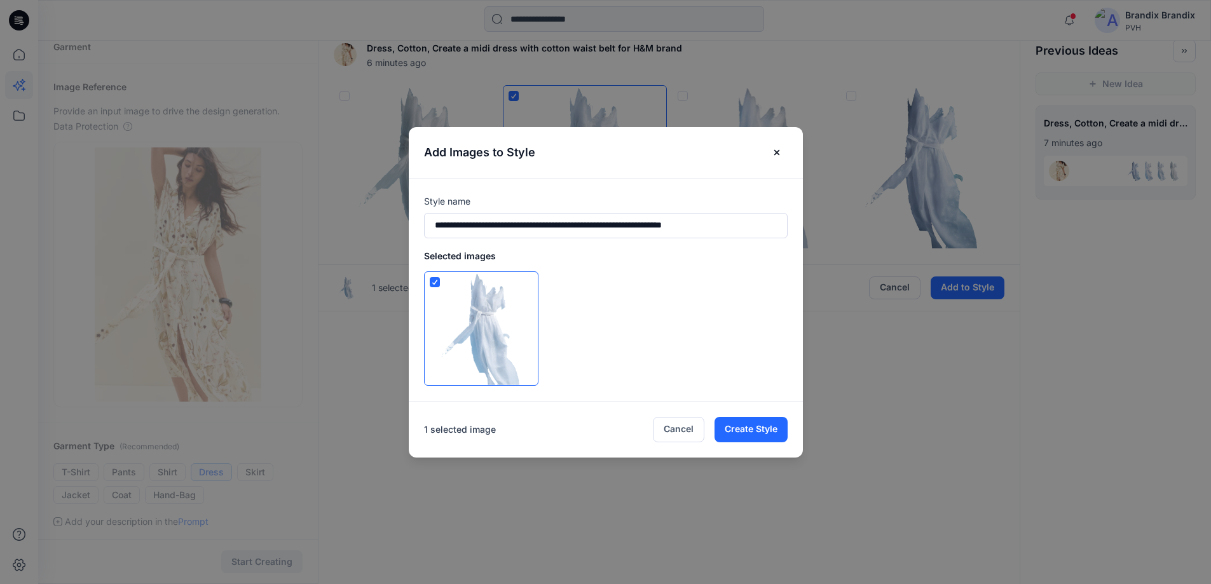
drag, startPoint x: 783, startPoint y: 149, endPoint x: 787, endPoint y: 186, distance: 37.7
click at [782, 149] on icon "Close" at bounding box center [777, 153] width 10 height 10
type input "**********"
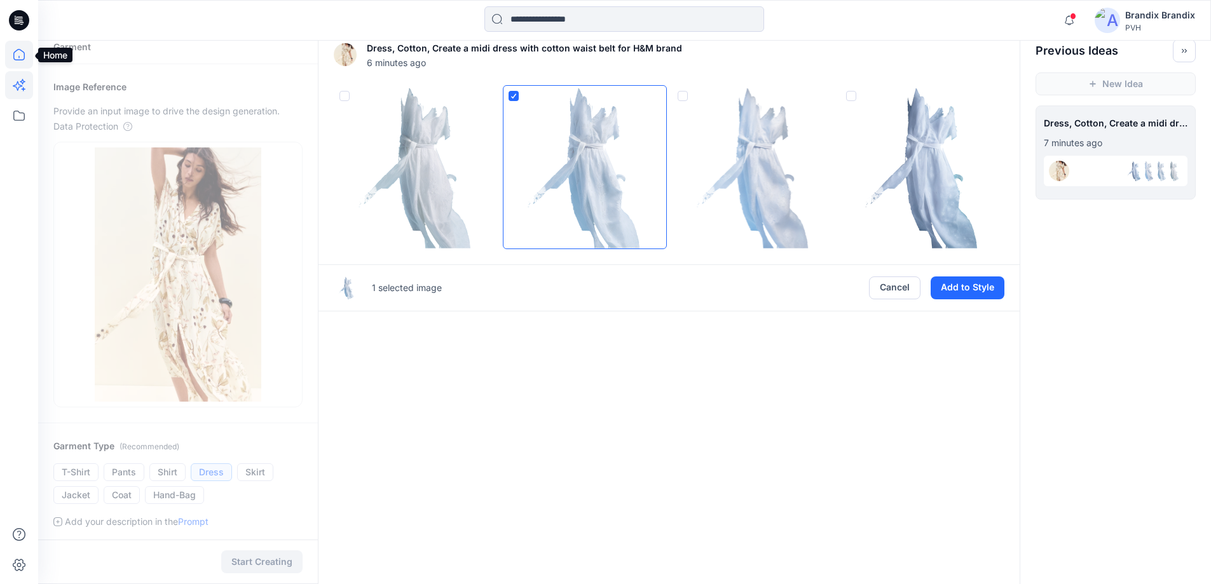
click at [20, 52] on icon at bounding box center [19, 55] width 28 height 28
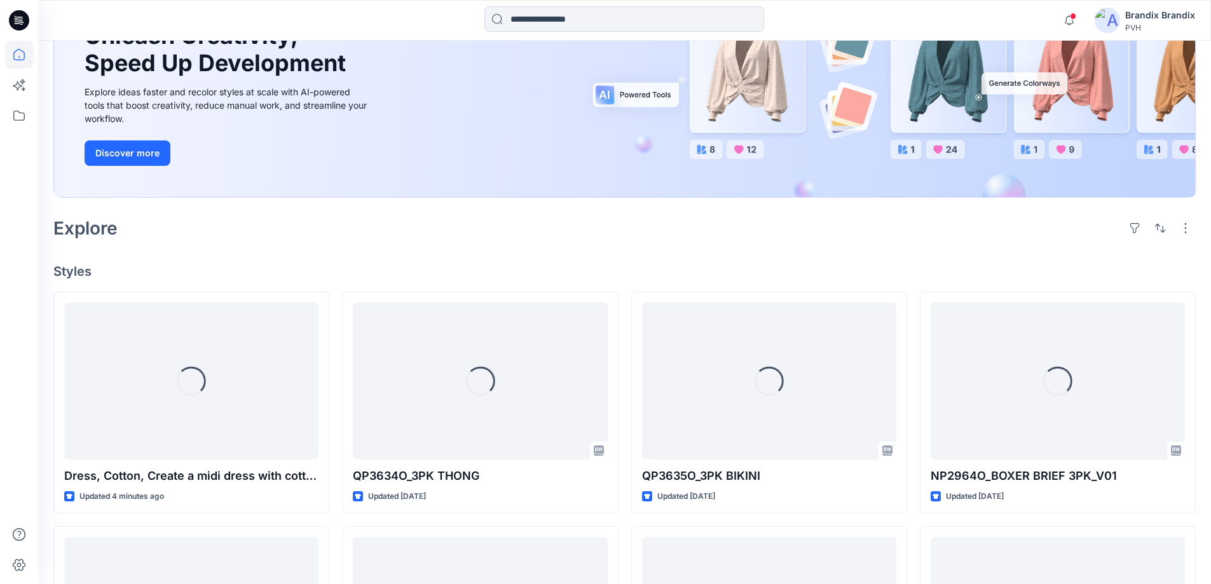
scroll to position [266, 0]
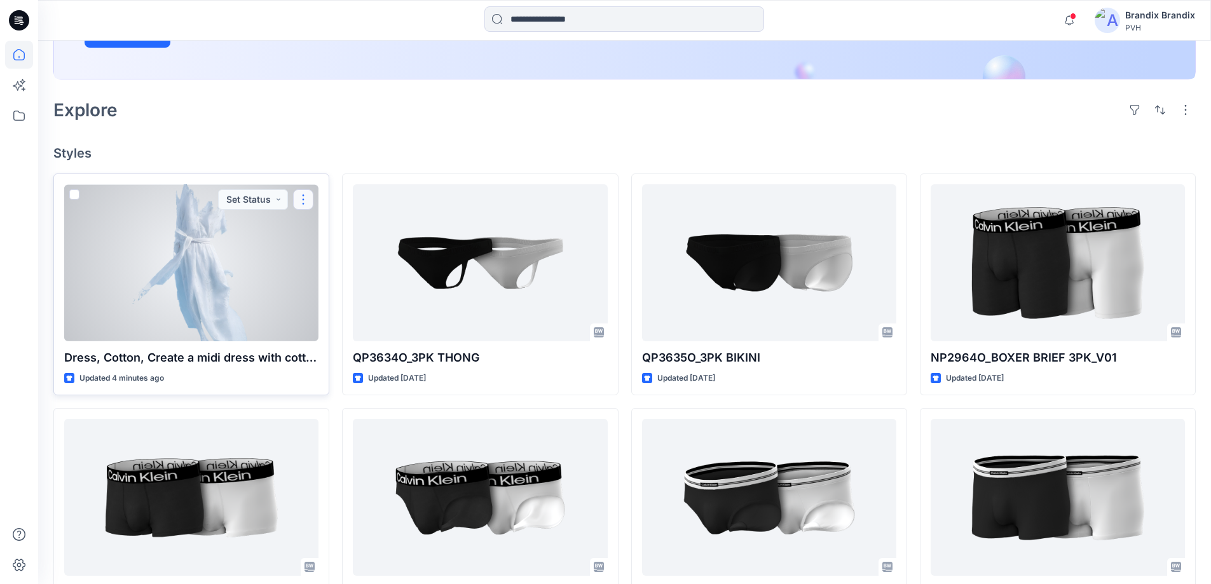
click at [306, 202] on button "button" at bounding box center [303, 199] width 20 height 20
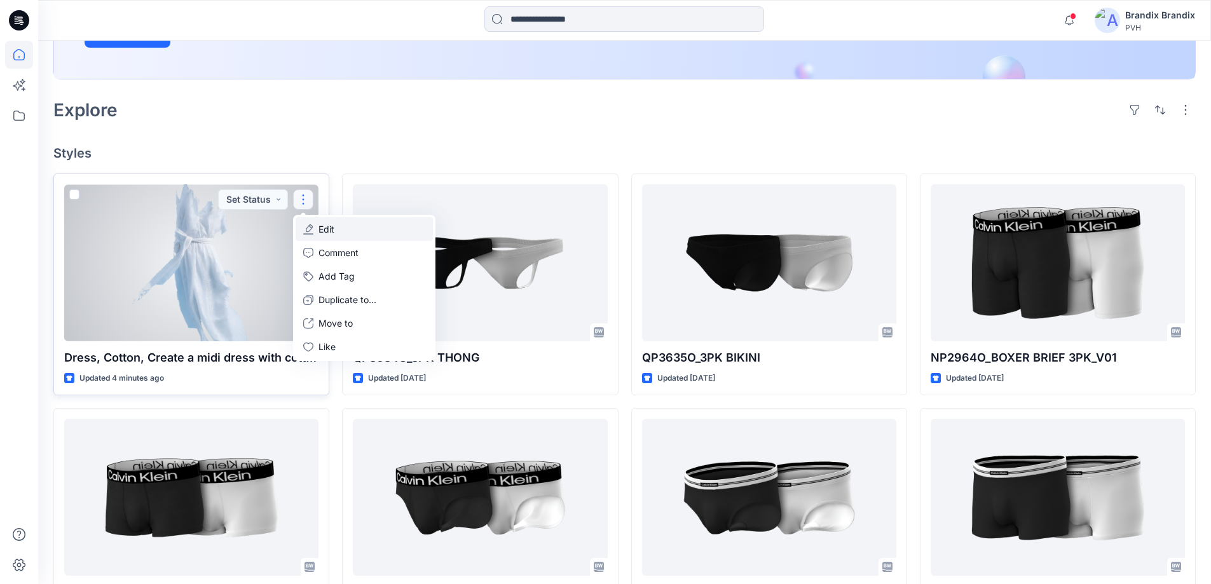
click at [344, 224] on button "Edit" at bounding box center [364, 229] width 137 height 24
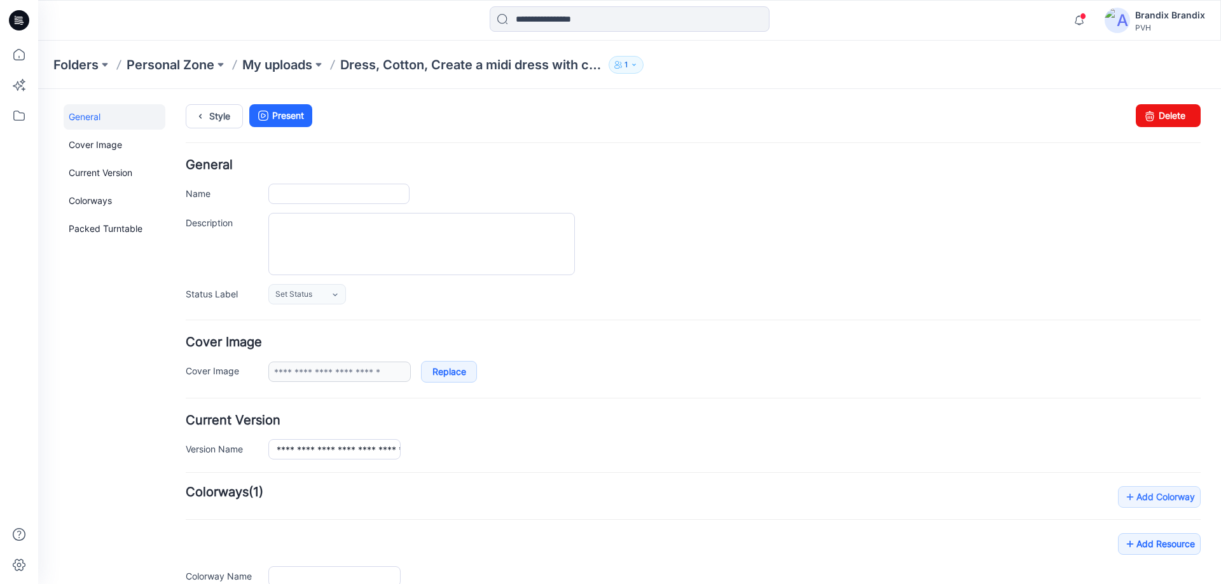
click at [609, 62] on div "Folders Personal Zone My uploads Dress, Cotton, Create a midi dress with cotton…" at bounding box center [579, 65] width 1053 height 18
type input "**********"
type input "*******"
type input "**********"
click at [633, 62] on icon "button" at bounding box center [634, 65] width 8 height 8
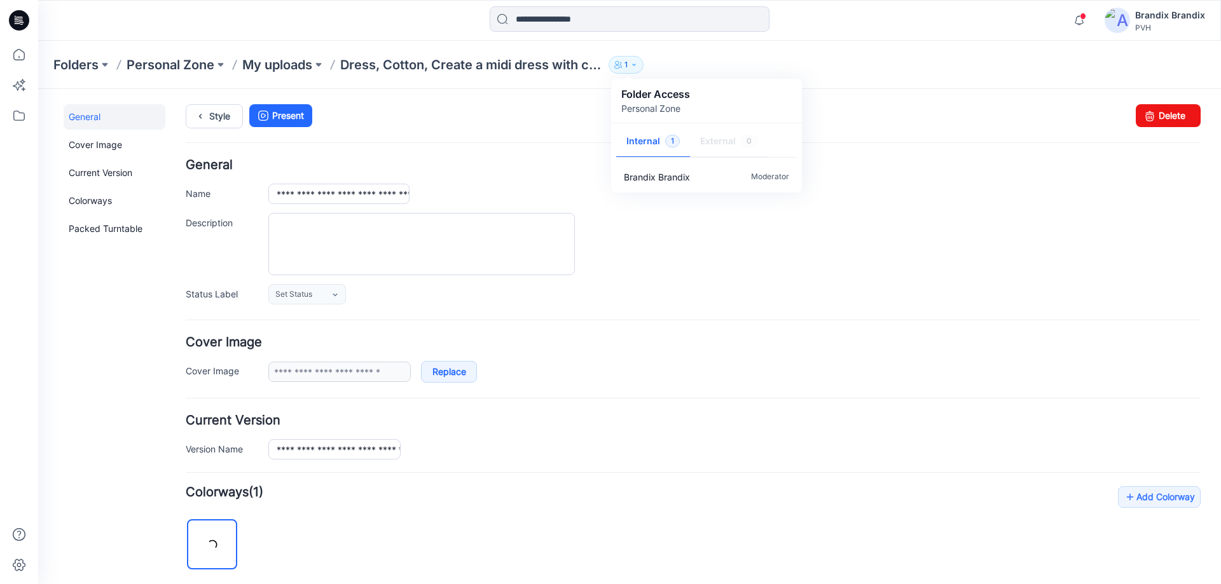
drag, startPoint x: 765, startPoint y: 62, endPoint x: 774, endPoint y: 67, distance: 10.0
click at [770, 65] on div "Folders Personal Zone My uploads Dress, Cotton, Create a midi dress with cotton…" at bounding box center [579, 65] width 1053 height 18
drag, startPoint x: 1167, startPoint y: 114, endPoint x: 698, endPoint y: 139, distance: 469.9
click at [1167, 114] on link "Delete" at bounding box center [1168, 115] width 65 height 23
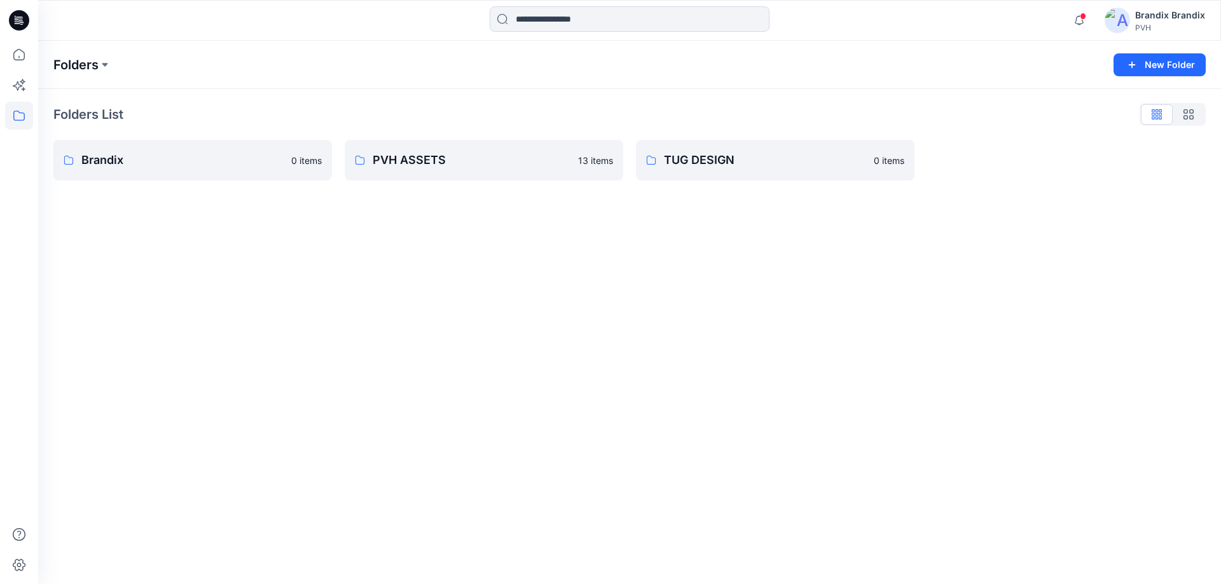
click at [70, 69] on p "Folders" at bounding box center [75, 65] width 45 height 18
click at [26, 110] on icon at bounding box center [19, 116] width 28 height 28
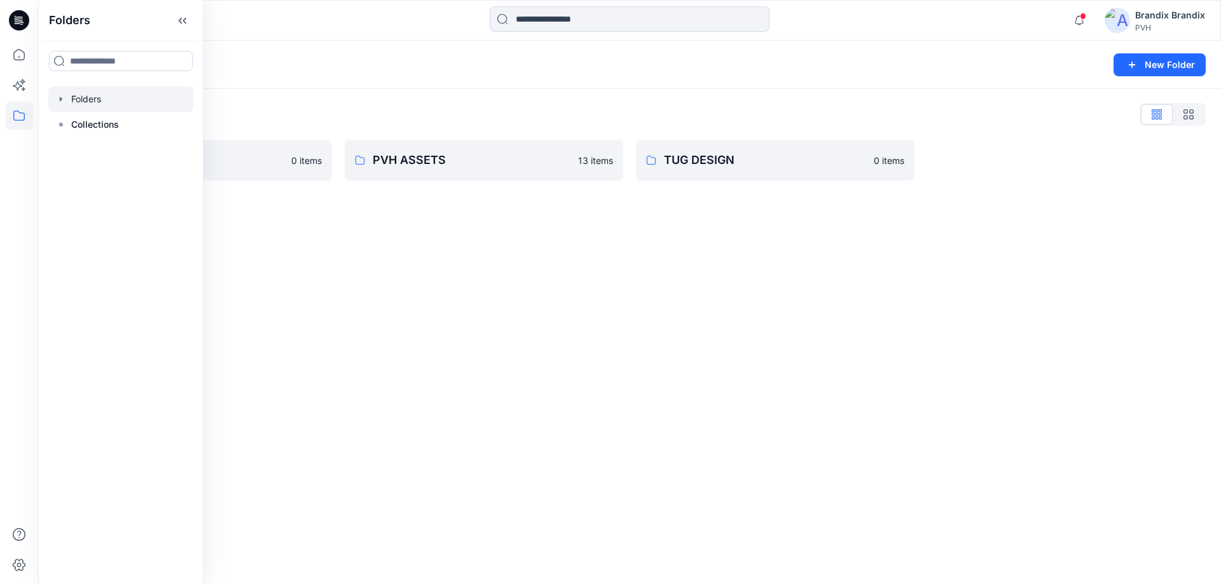
click at [62, 99] on icon "button" at bounding box center [61, 99] width 10 height 10
click at [106, 130] on div at bounding box center [120, 124] width 145 height 25
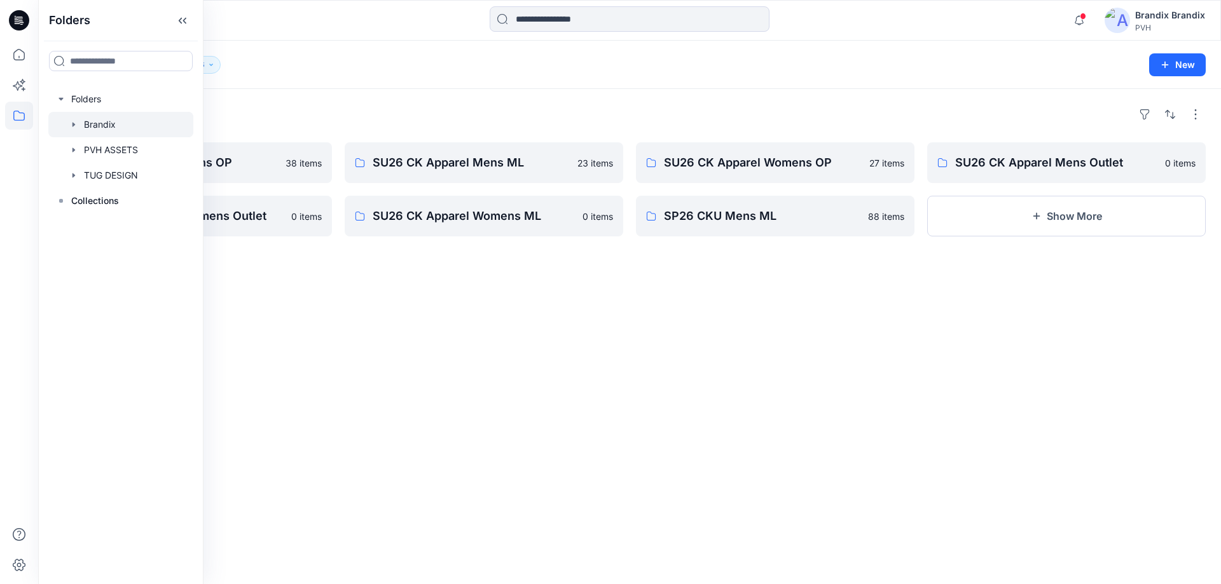
click at [322, 53] on div "Folders Brandix 116 New" at bounding box center [629, 65] width 1183 height 48
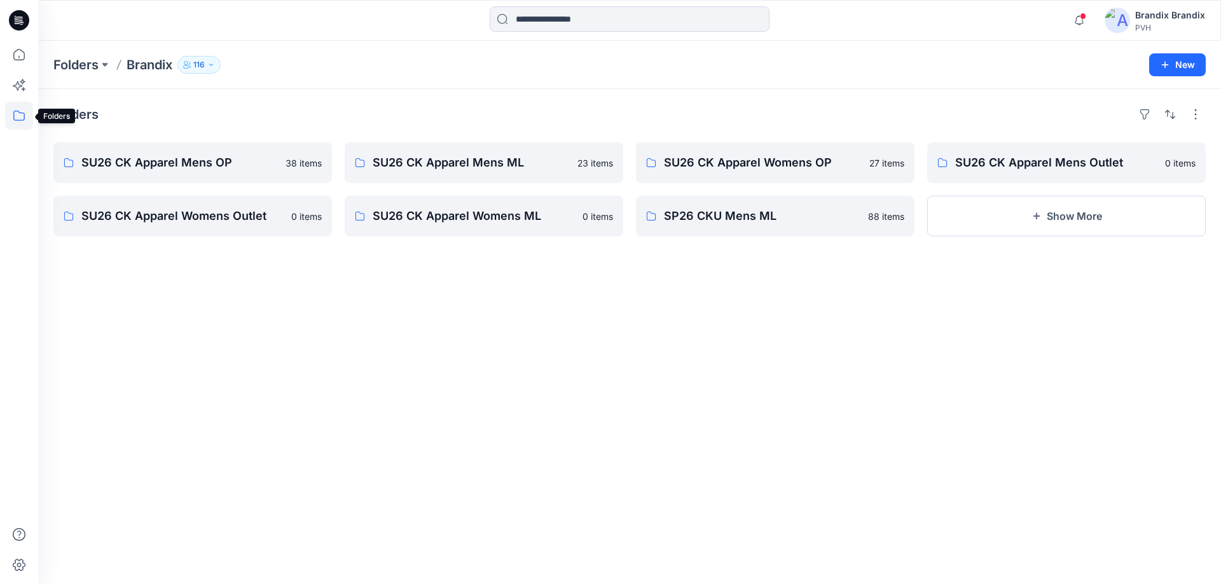
click at [11, 111] on icon at bounding box center [19, 116] width 28 height 28
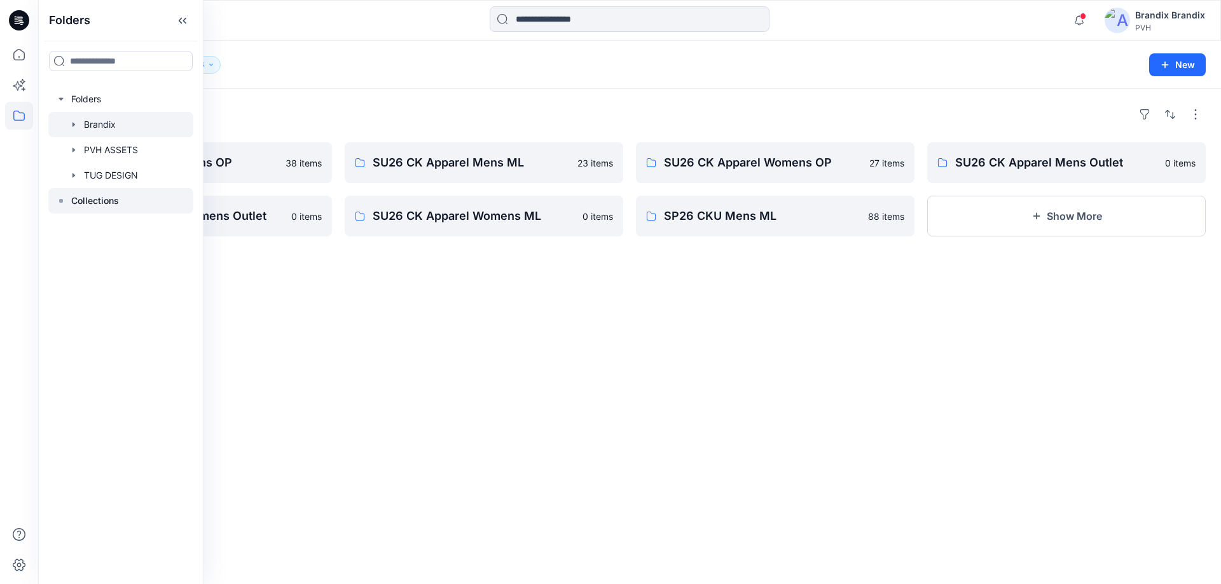
click at [92, 198] on p "Collections" at bounding box center [95, 200] width 48 height 15
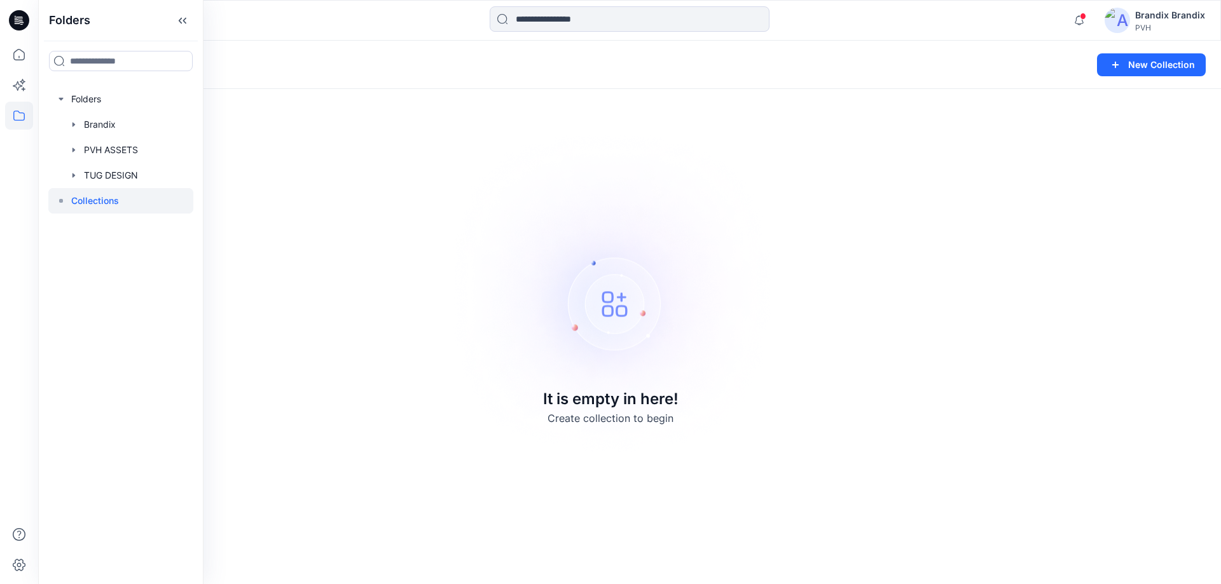
click at [367, 60] on div "Collections" at bounding box center [579, 65] width 1053 height 18
click at [108, 70] on p "Collections" at bounding box center [87, 65] width 69 height 18
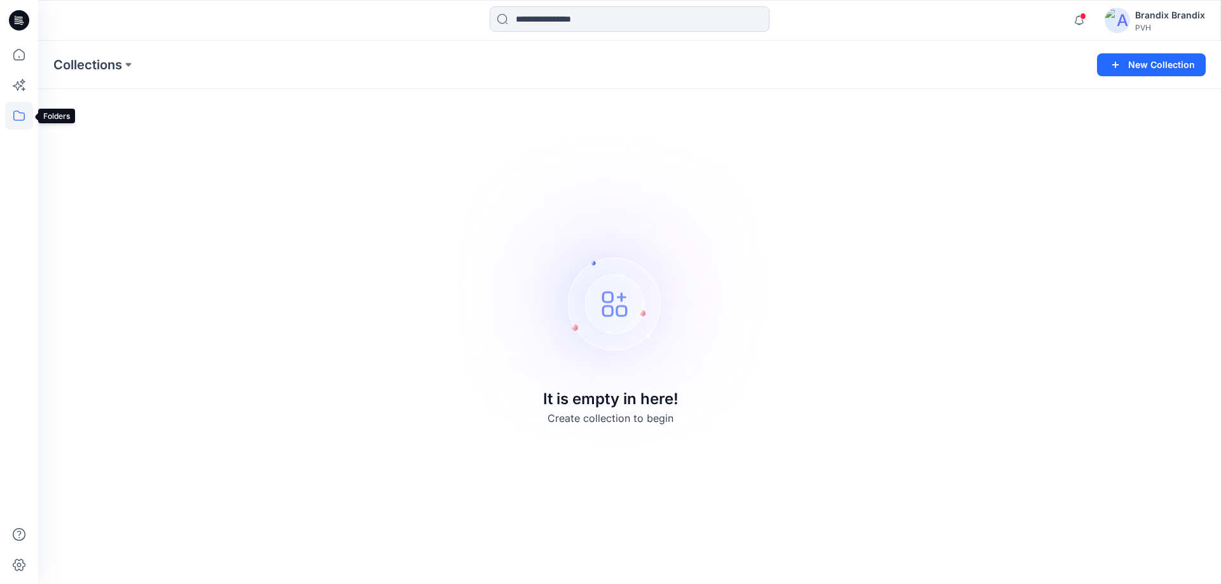
click at [28, 119] on icon at bounding box center [19, 116] width 28 height 28
click at [64, 102] on icon "button" at bounding box center [61, 99] width 10 height 10
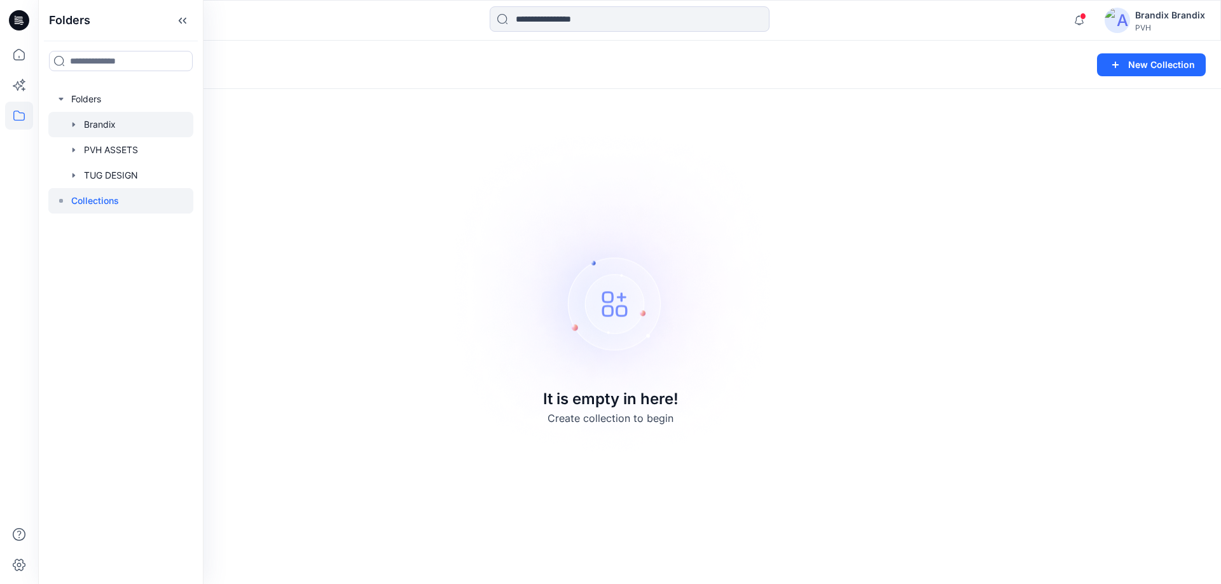
click at [77, 123] on icon "button" at bounding box center [74, 125] width 10 height 10
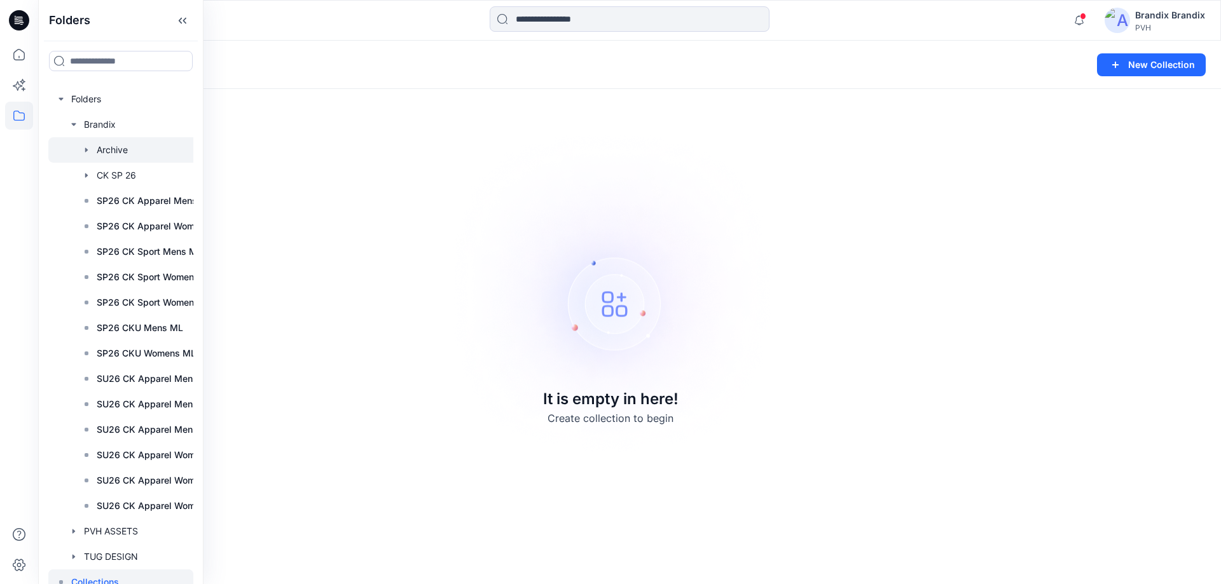
click at [111, 149] on div at bounding box center [143, 149] width 191 height 25
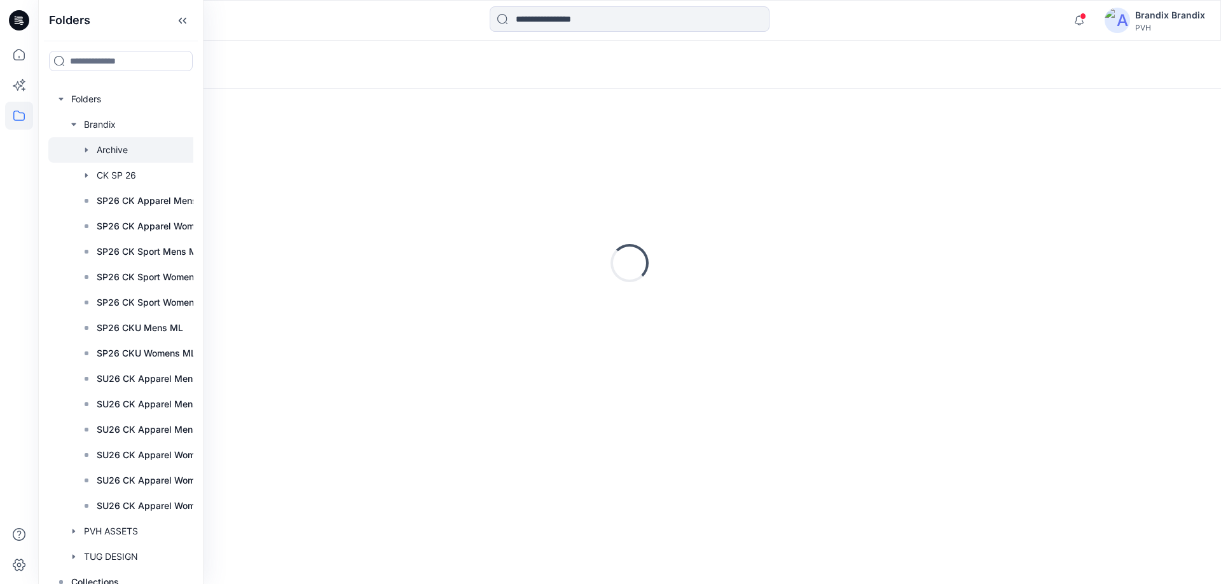
click at [376, 62] on div "Loading..." at bounding box center [629, 65] width 1183 height 48
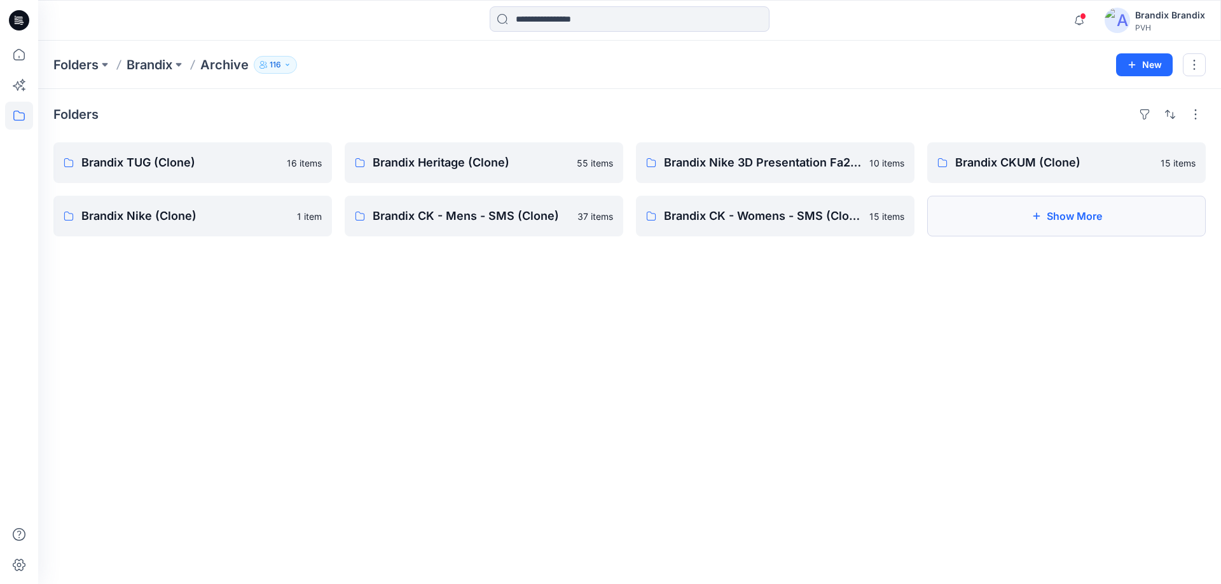
click at [1000, 214] on button "Show More" at bounding box center [1066, 216] width 278 height 41
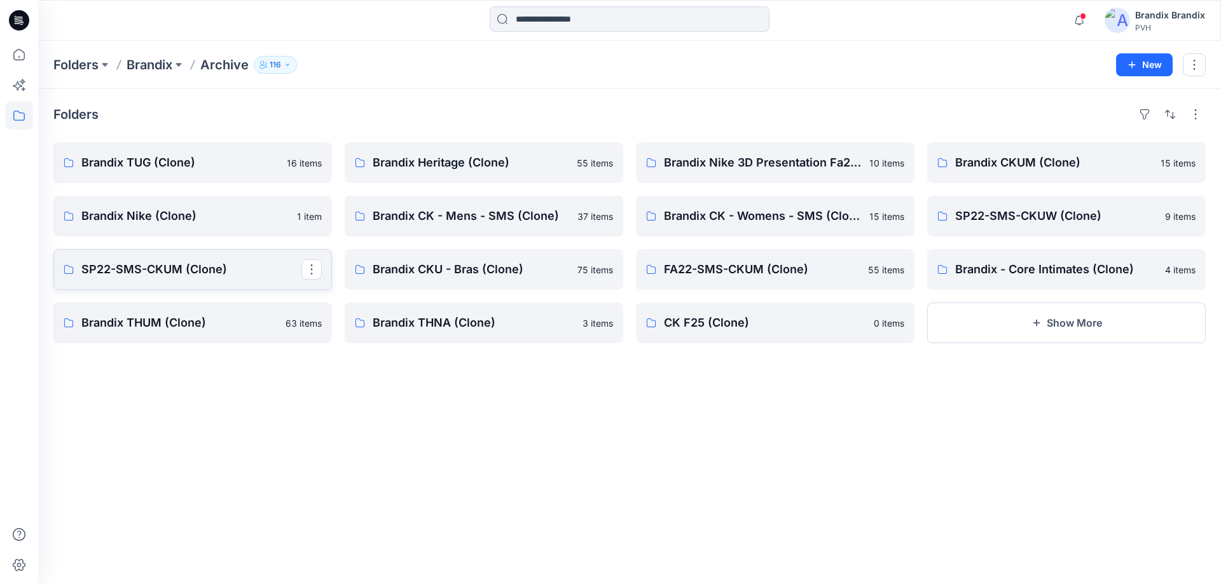
drag, startPoint x: 204, startPoint y: 261, endPoint x: 214, endPoint y: 268, distance: 12.3
click at [214, 268] on p "SP22-SMS-CKUM (Clone)" at bounding box center [191, 270] width 220 height 18
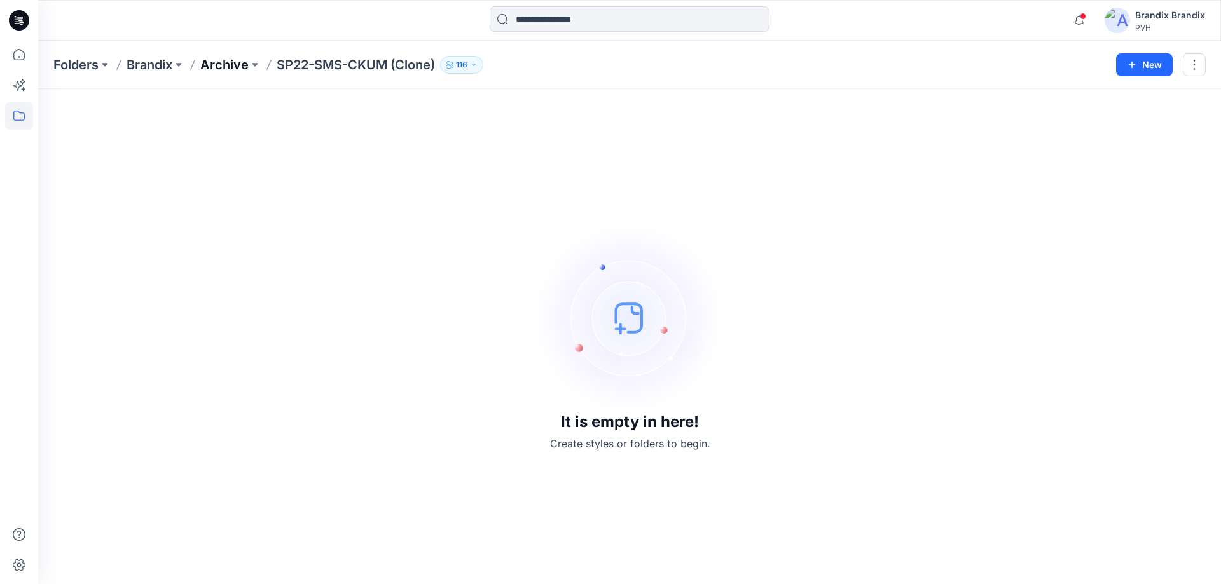
click at [222, 58] on p "Archive" at bounding box center [224, 65] width 48 height 18
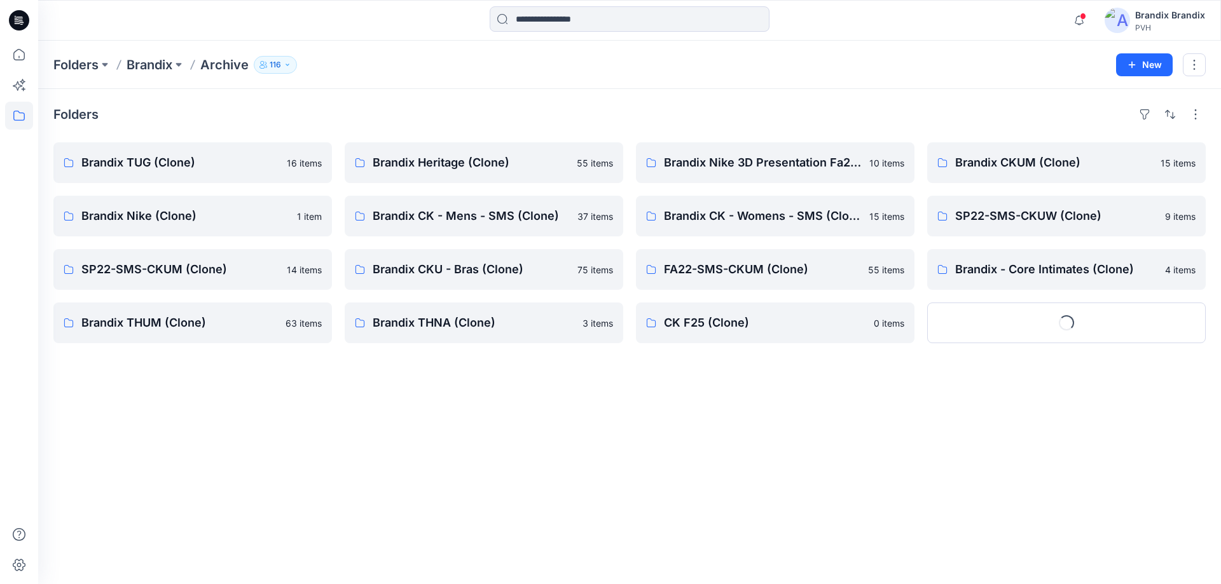
click at [263, 67] on icon "button" at bounding box center [263, 65] width 8 height 8
click at [158, 69] on p "Brandix" at bounding box center [150, 65] width 46 height 18
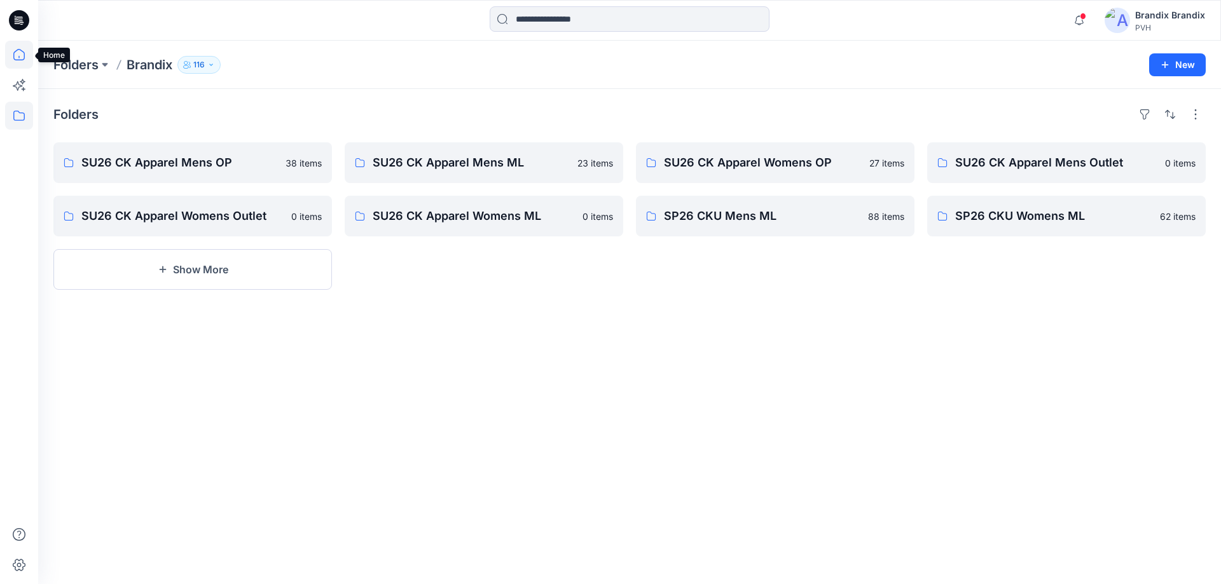
click at [18, 50] on icon at bounding box center [19, 55] width 28 height 28
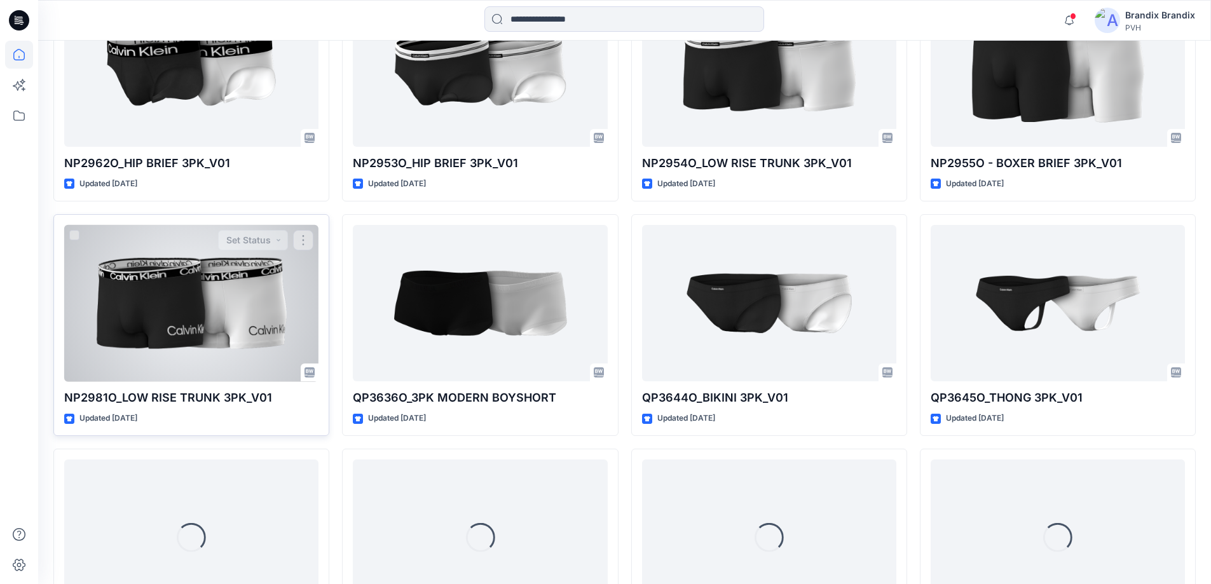
scroll to position [926, 0]
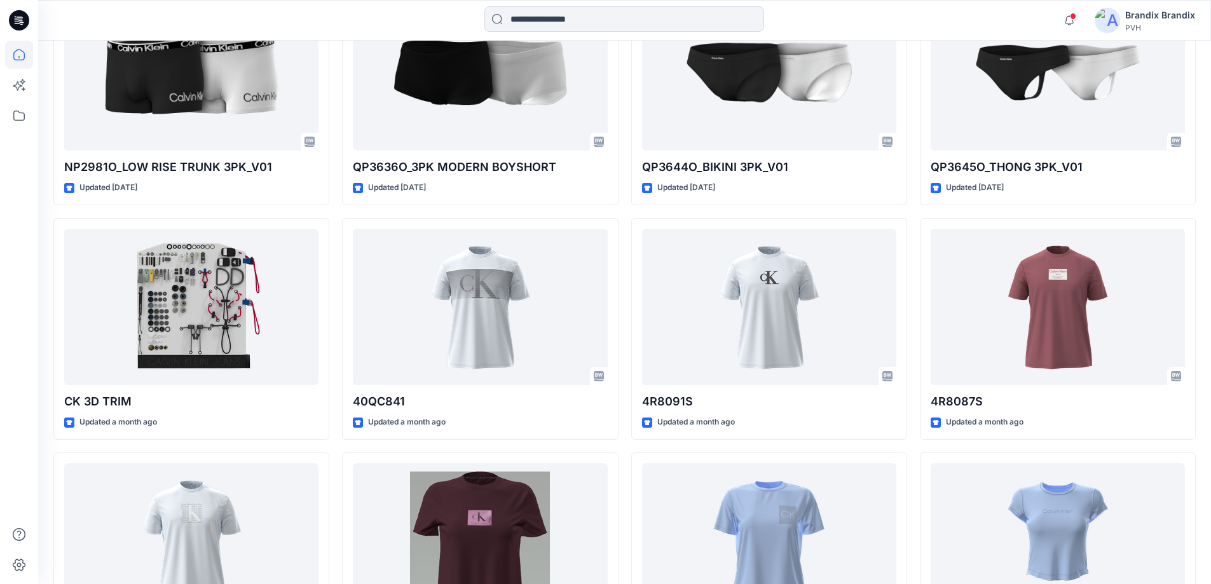
click at [19, 33] on icon at bounding box center [19, 20] width 20 height 41
click at [19, 25] on icon at bounding box center [19, 20] width 20 height 20
click at [18, 79] on icon at bounding box center [19, 85] width 28 height 28
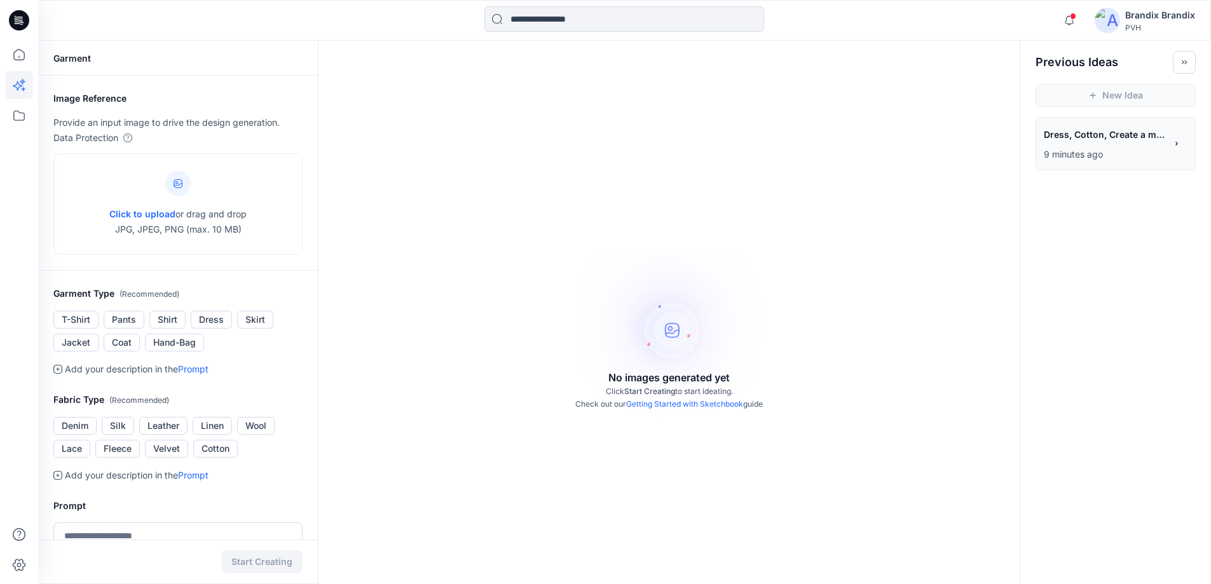
click at [24, 19] on icon at bounding box center [19, 20] width 20 height 20
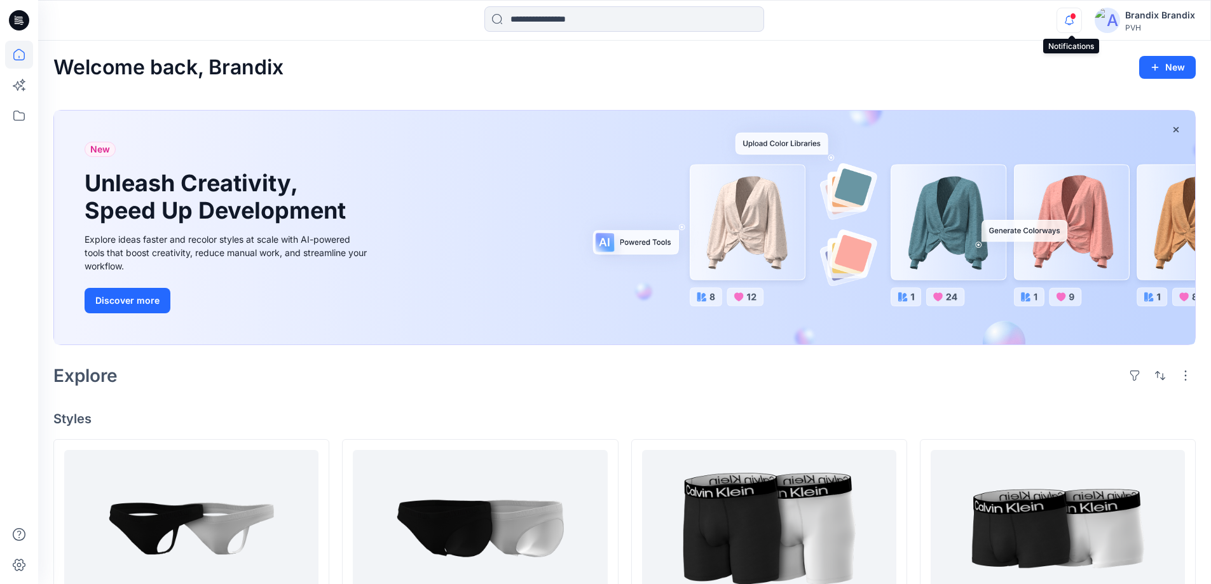
click at [1068, 15] on icon "button" at bounding box center [1069, 20] width 24 height 25
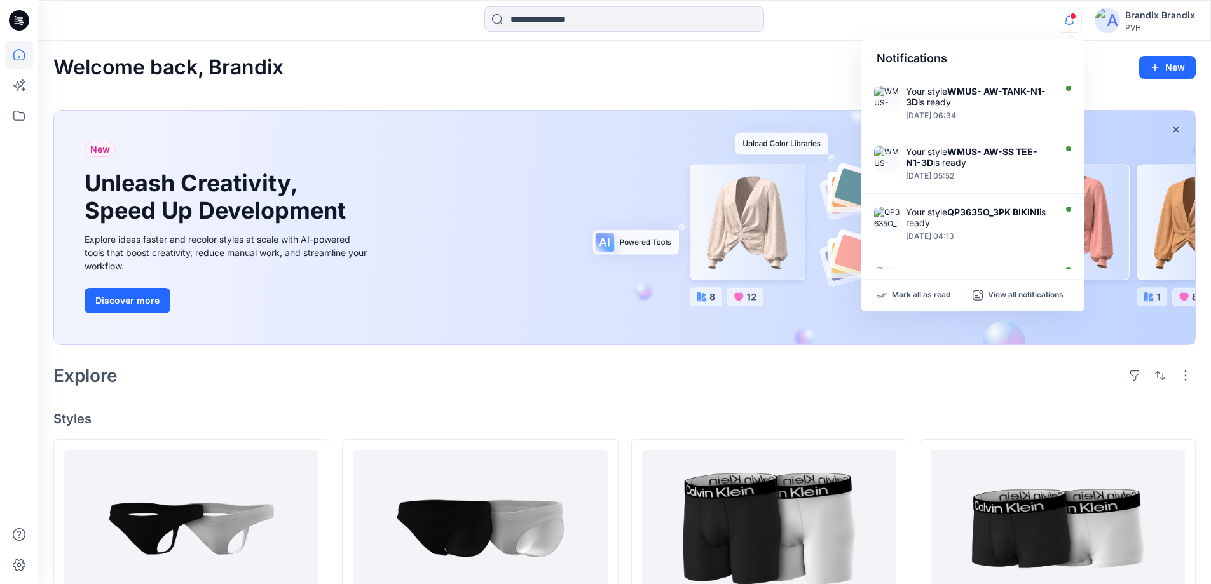
click at [935, 26] on div "Notifications Your style WMUS- AW-TANK-N1-3D is ready [DATE] 06:34 Your style W…" at bounding box center [624, 20] width 1172 height 28
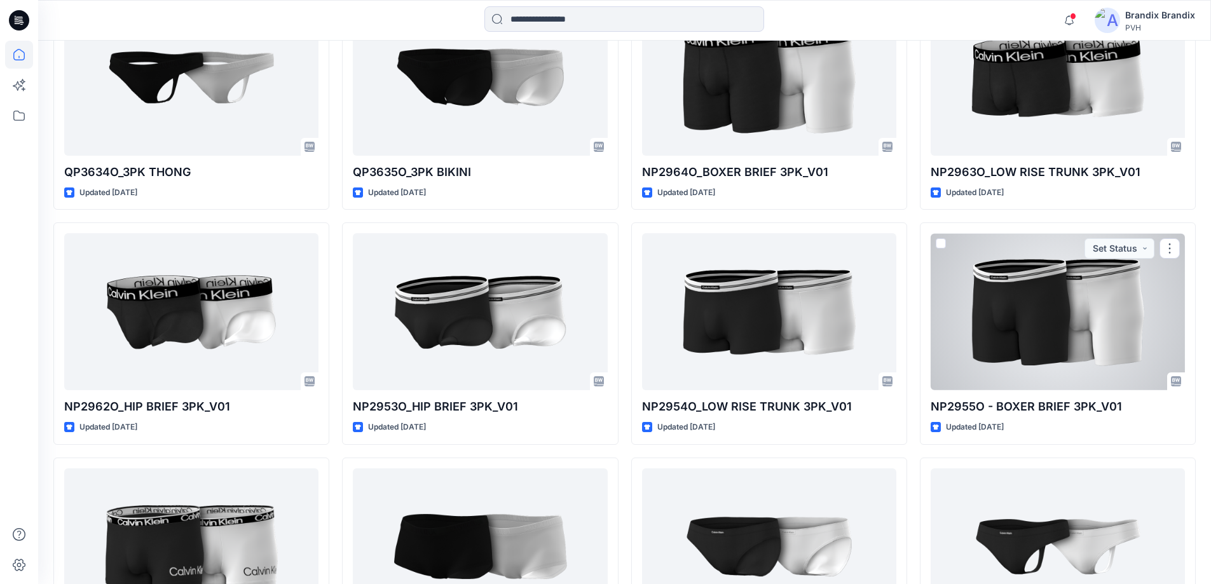
scroll to position [572, 0]
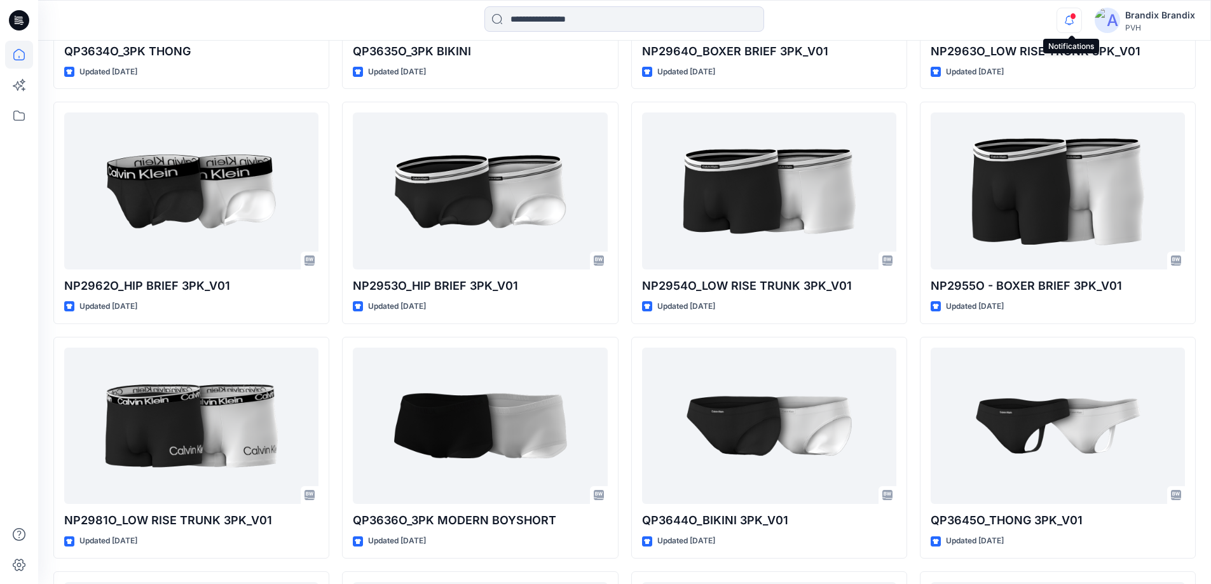
click at [1072, 10] on icon "button" at bounding box center [1069, 20] width 24 height 25
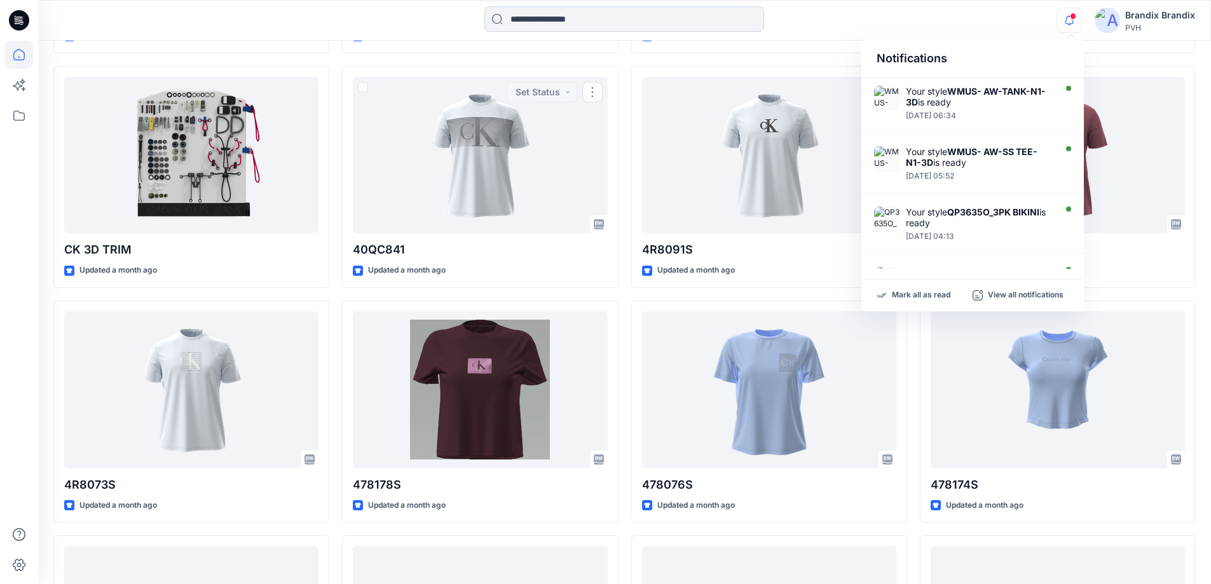
scroll to position [1208, 0]
